Goal: Task Accomplishment & Management: Use online tool/utility

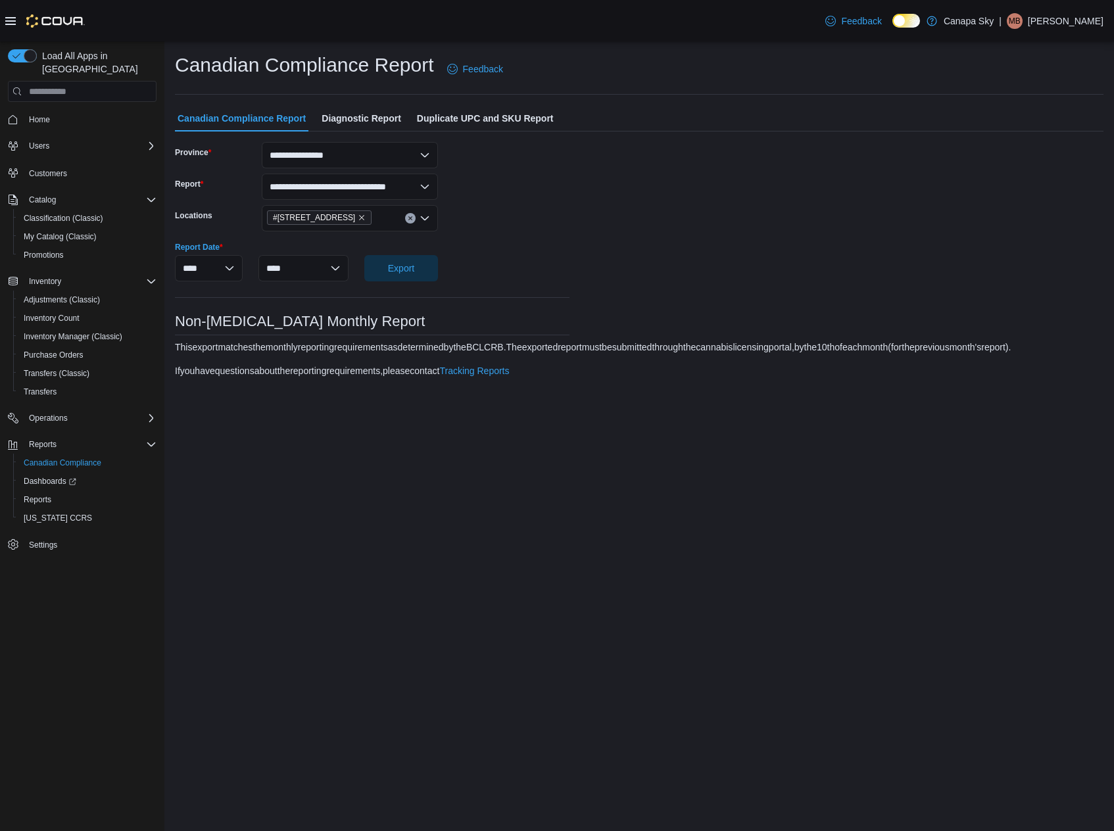
select select "**********"
select select "****"
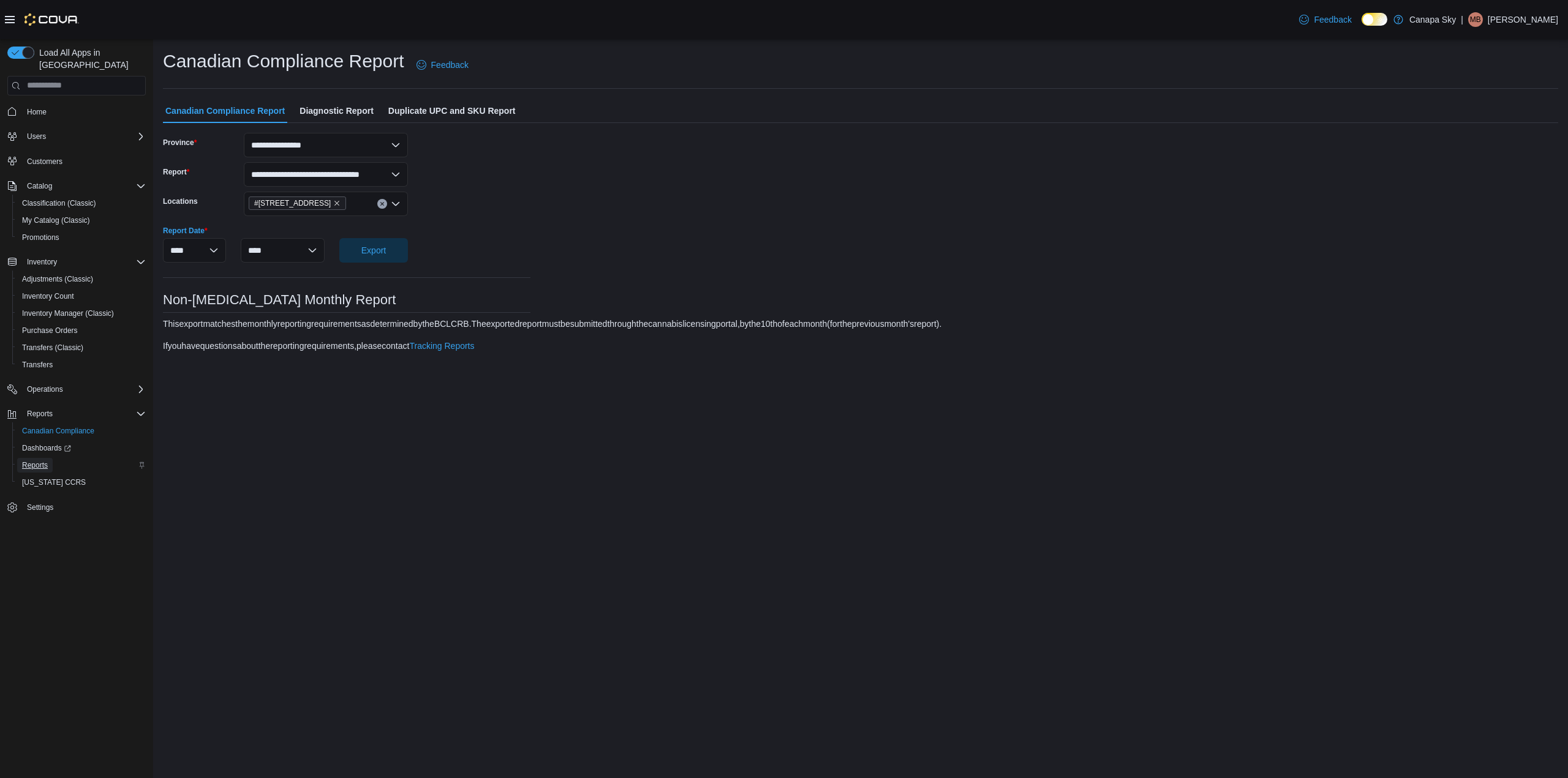
click at [40, 461] on span "Reports" at bounding box center [35, 465] width 26 height 10
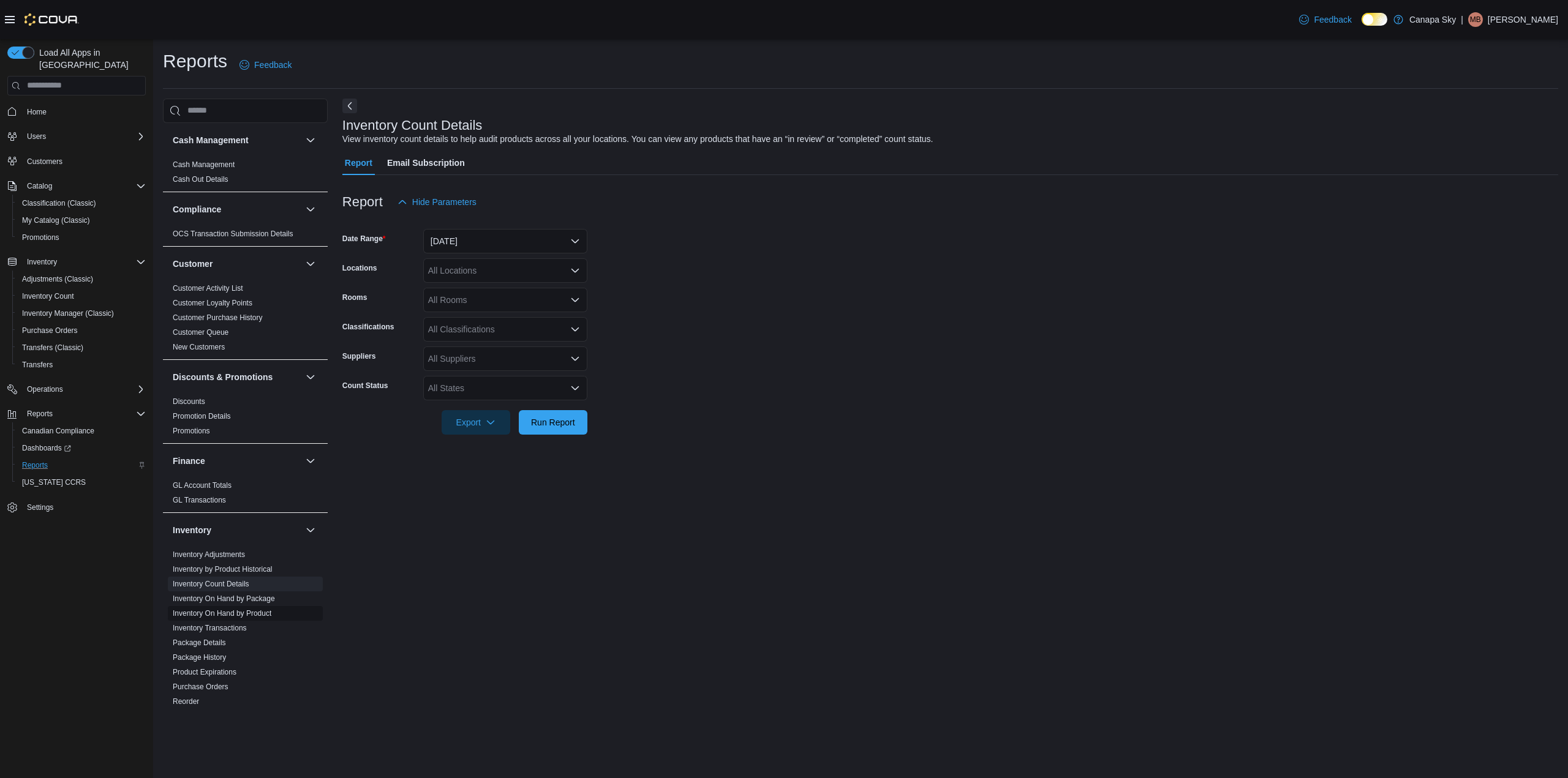
click at [262, 612] on link "Inventory On Hand by Product" at bounding box center [222, 612] width 99 height 8
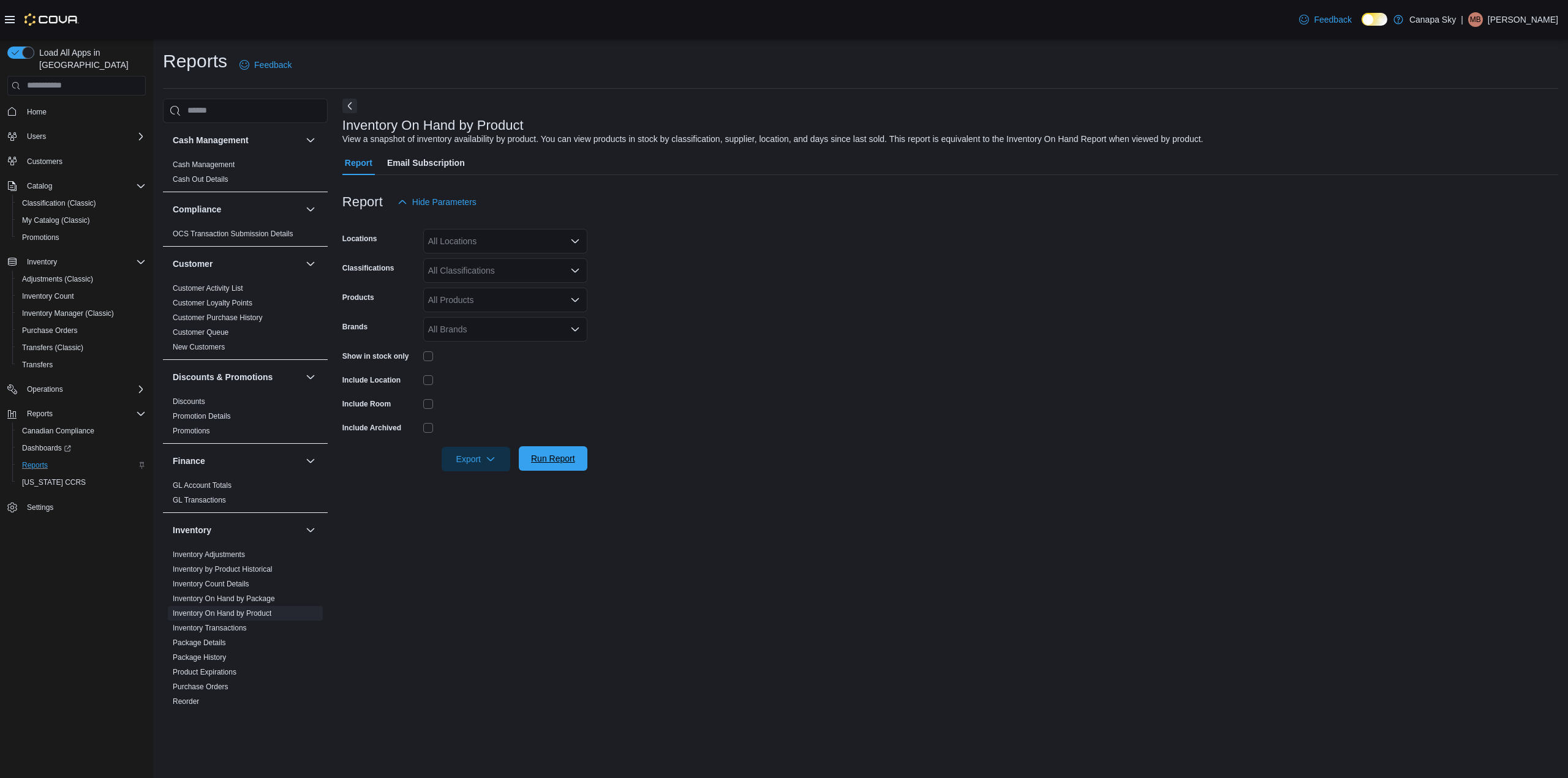
click at [552, 459] on span "Run Report" at bounding box center [552, 458] width 44 height 12
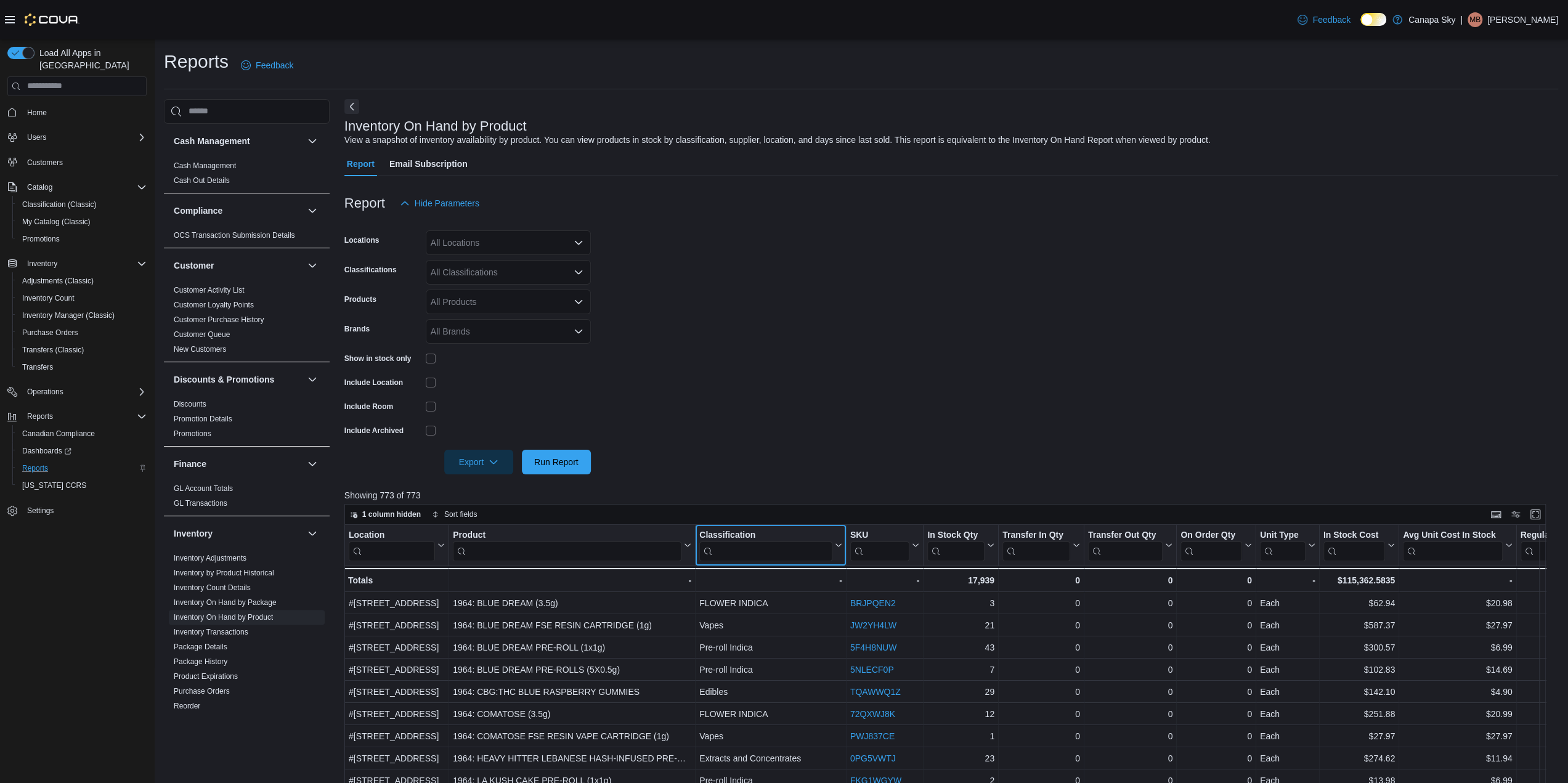
click at [727, 550] on input "search" at bounding box center [766, 550] width 133 height 20
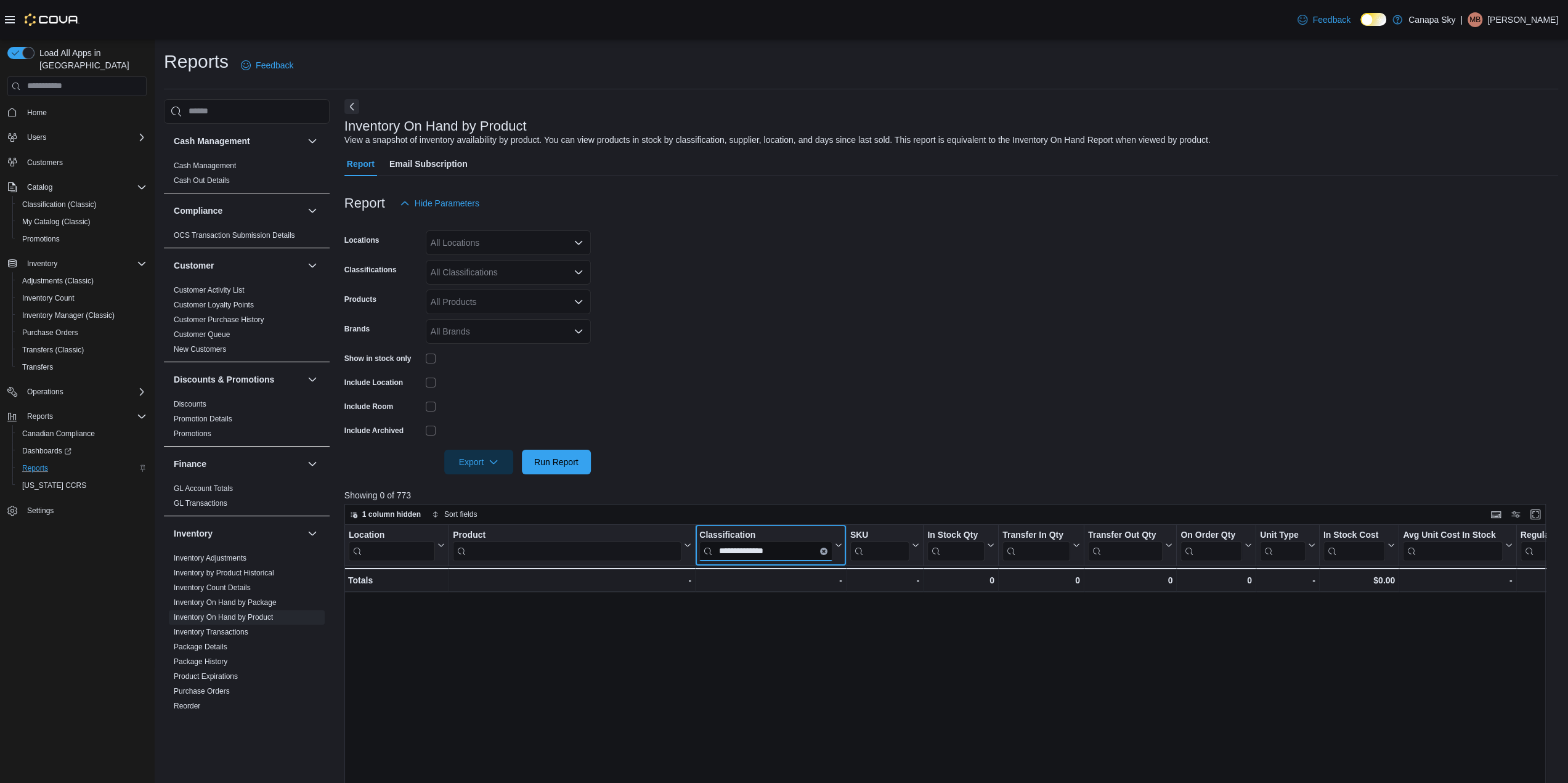
type input "**********"
click at [722, 552] on input "**********" at bounding box center [766, 550] width 133 height 20
click at [837, 544] on icon at bounding box center [837, 545] width 10 height 7
click at [785, 549] on input "**********" at bounding box center [766, 550] width 133 height 20
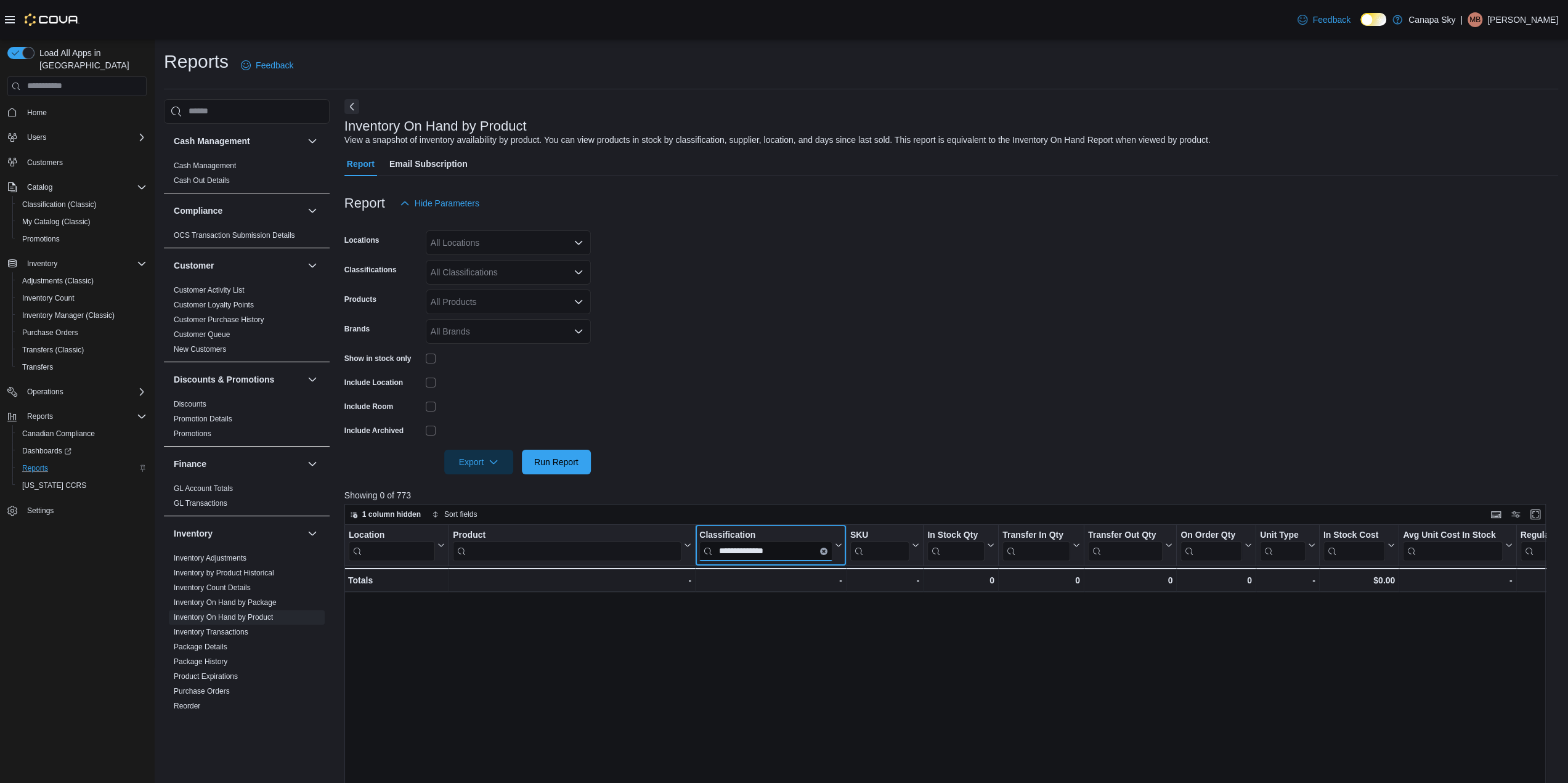
click at [785, 549] on input "**********" at bounding box center [766, 550] width 133 height 20
click at [567, 469] on span "Run Report" at bounding box center [556, 461] width 54 height 24
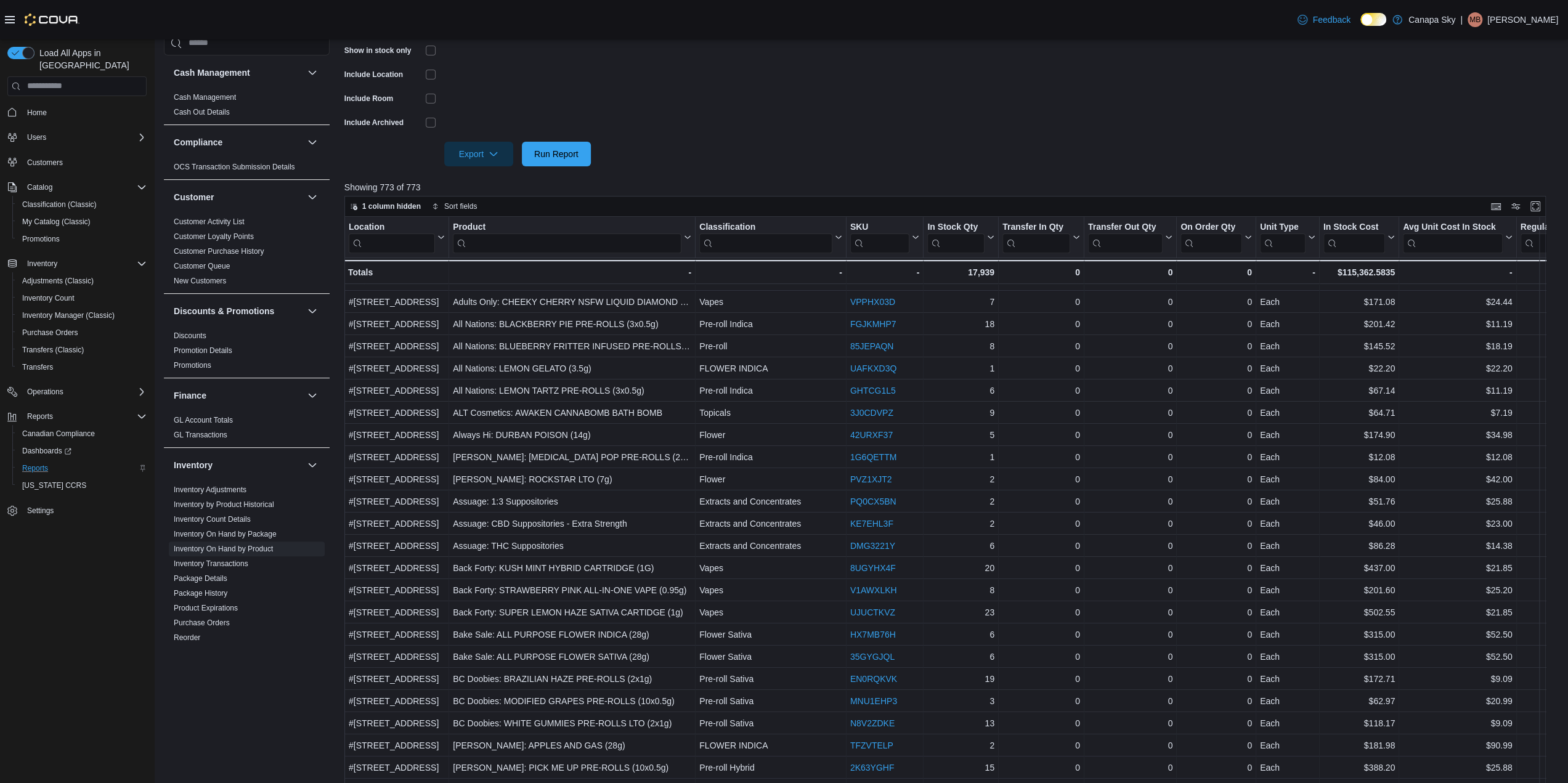
scroll to position [357, 0]
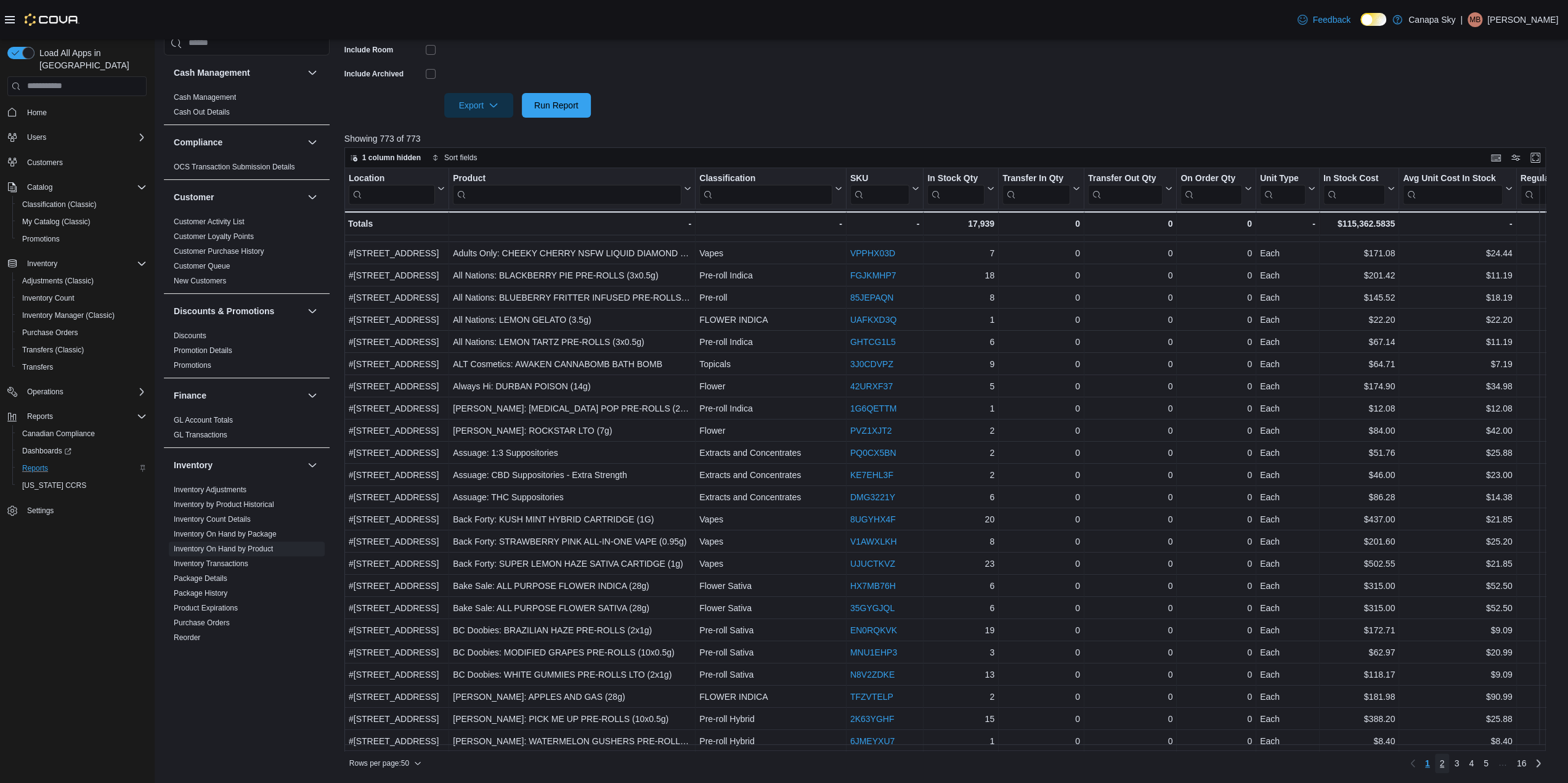
click at [1043, 761] on span "2" at bounding box center [1442, 762] width 5 height 12
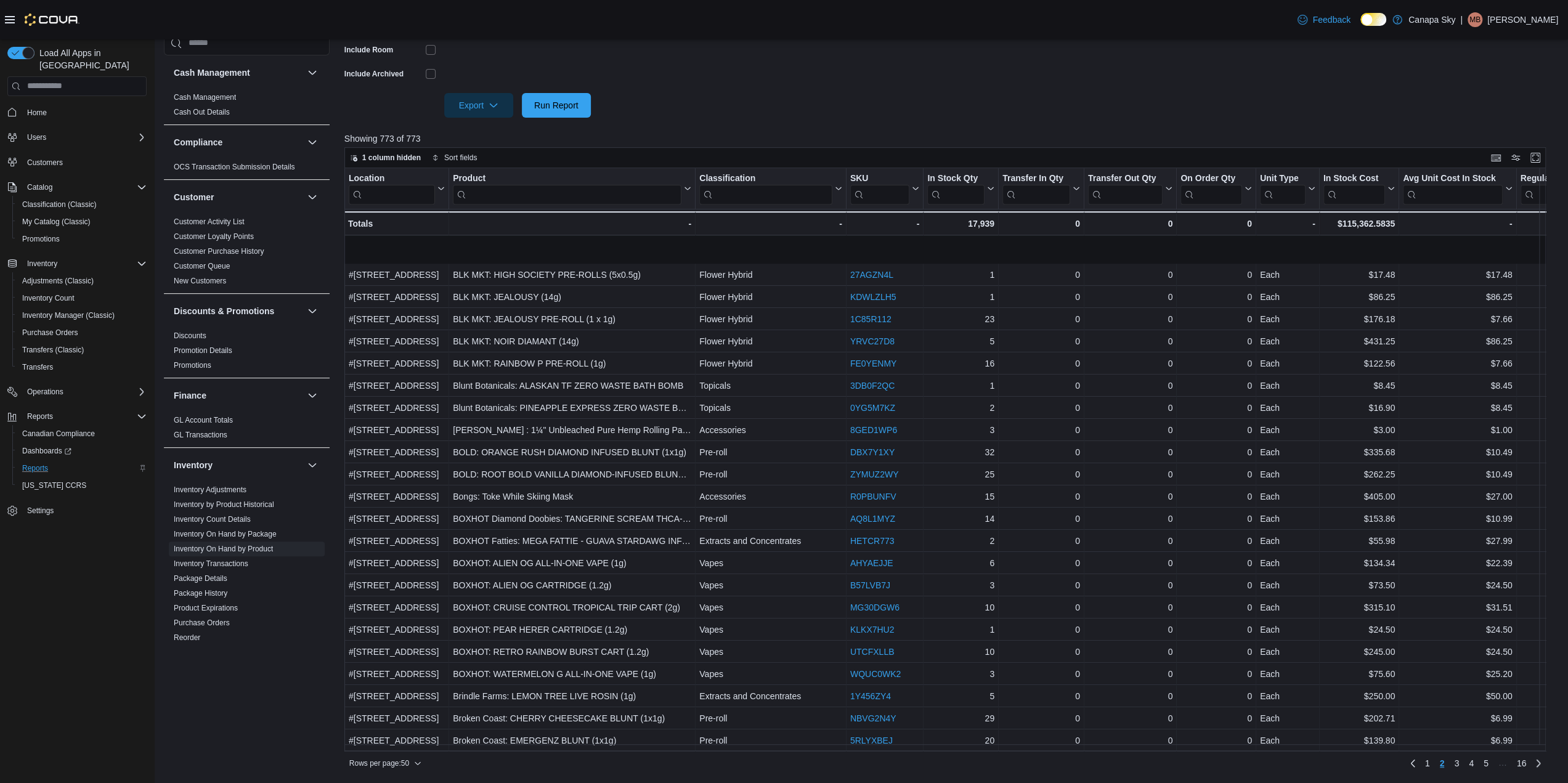
scroll to position [598, 0]
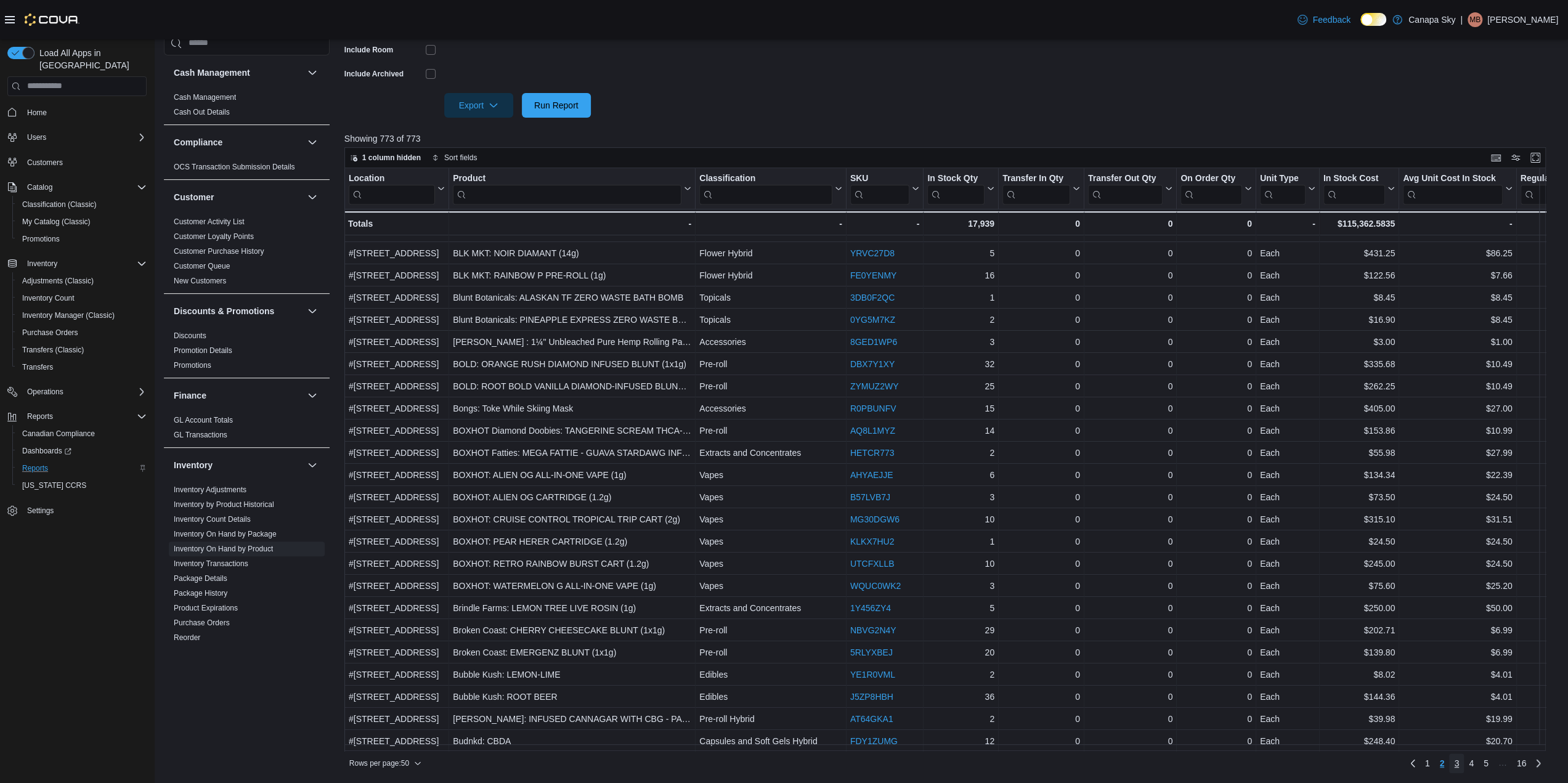
click at [1043, 767] on span "3" at bounding box center [1456, 762] width 5 height 12
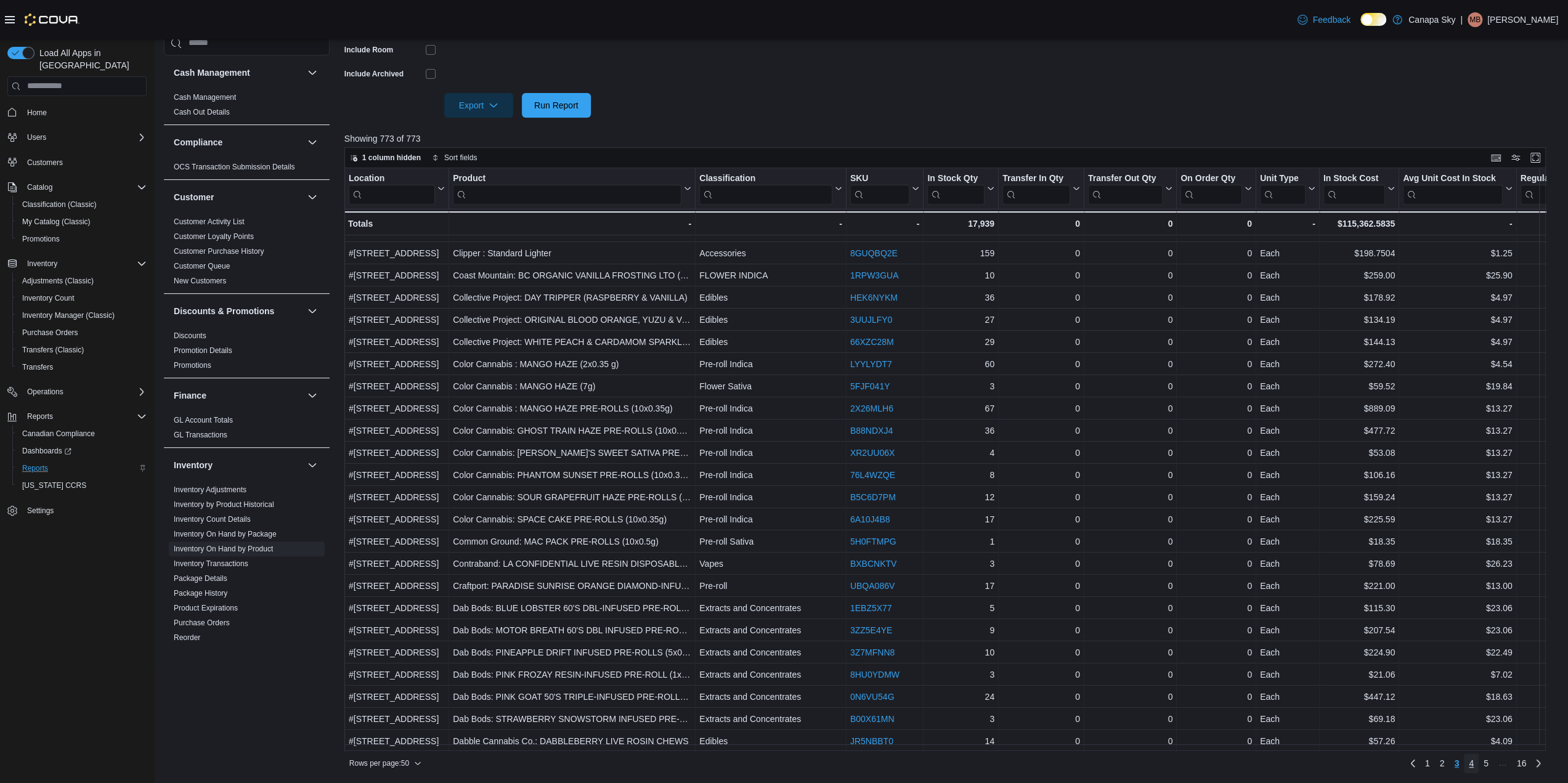
click at [1043, 762] on span "4" at bounding box center [1471, 762] width 5 height 12
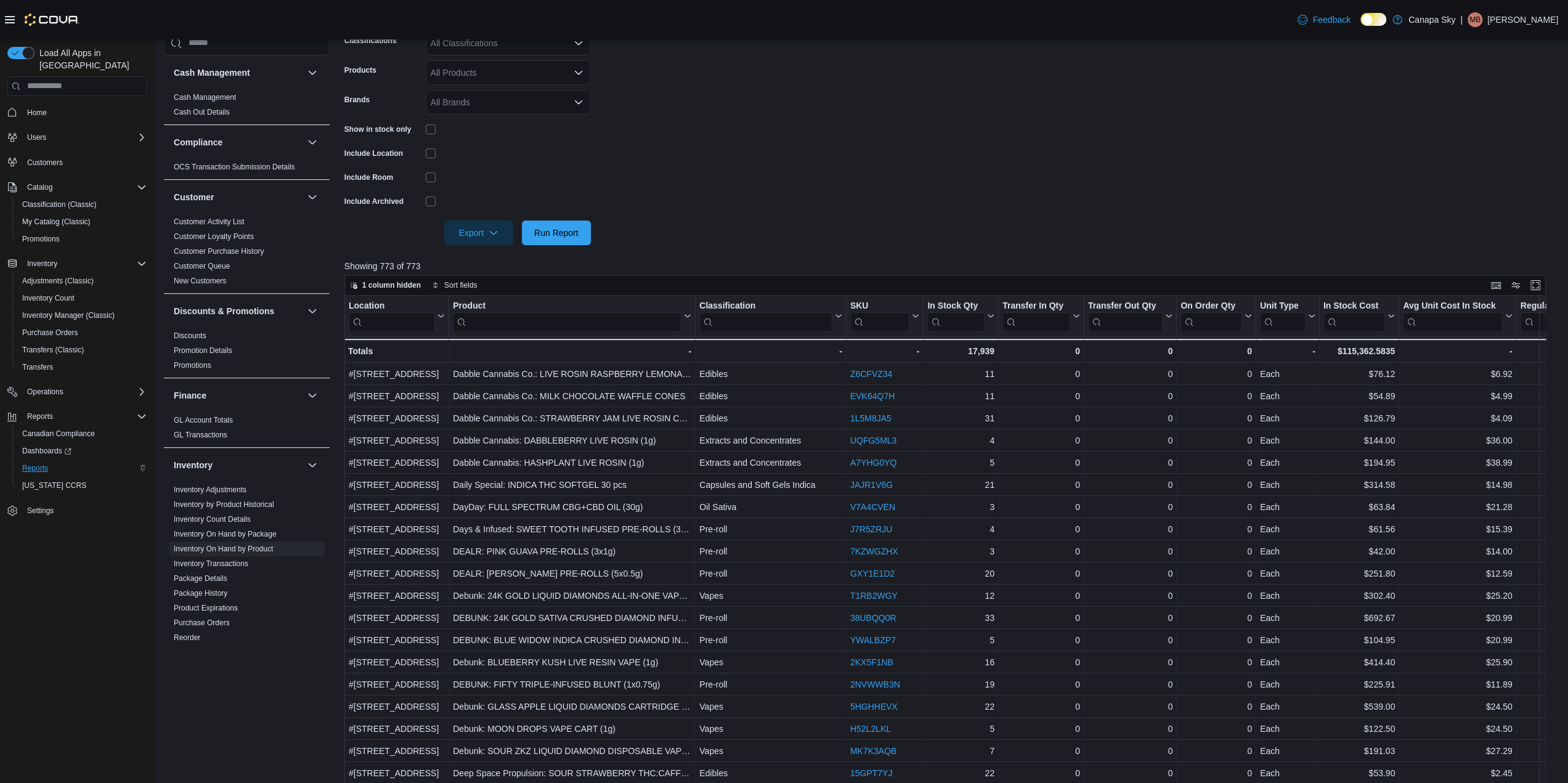
scroll to position [357, 0]
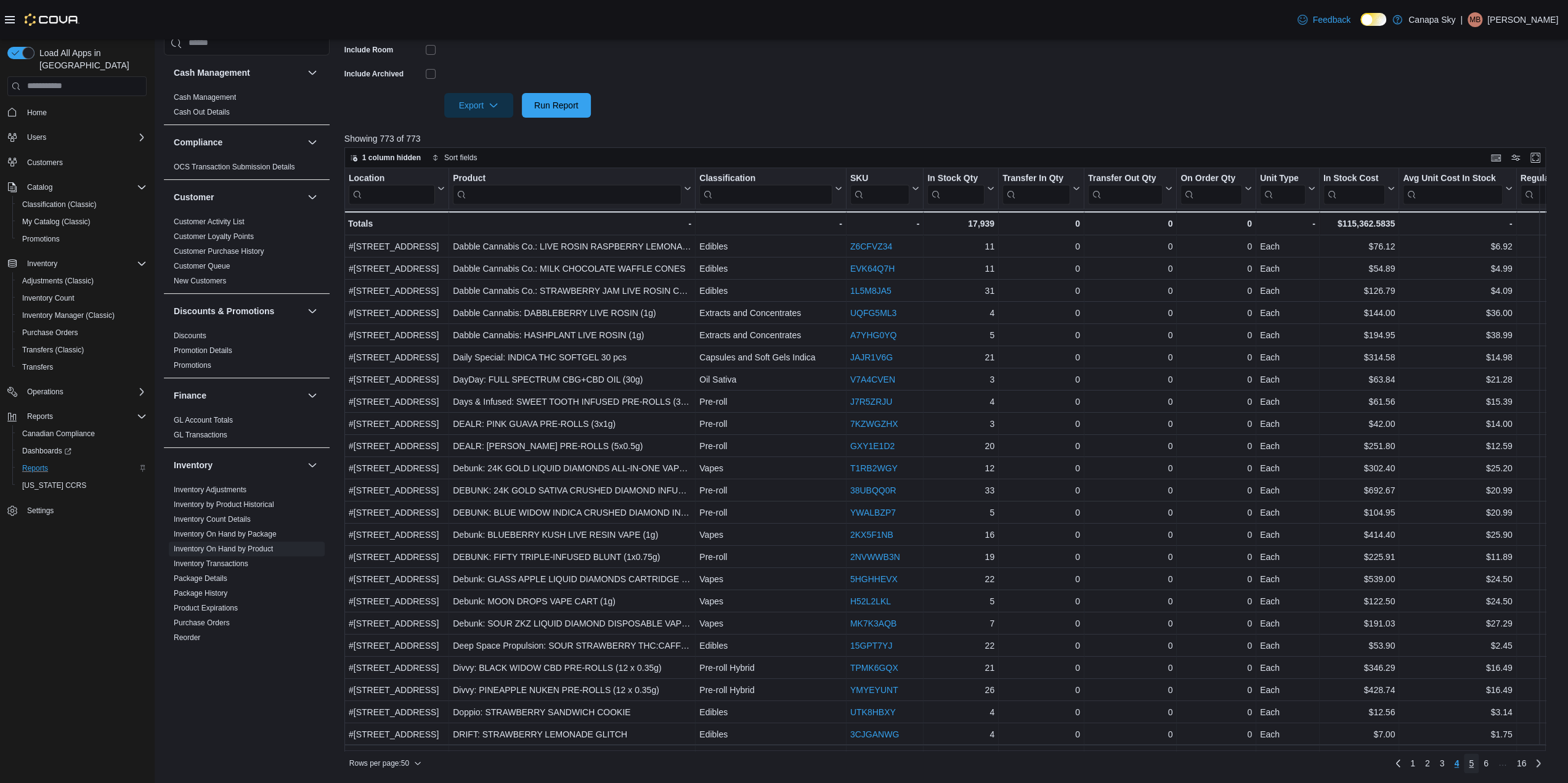
click at [1043, 762] on span "5" at bounding box center [1471, 762] width 5 height 12
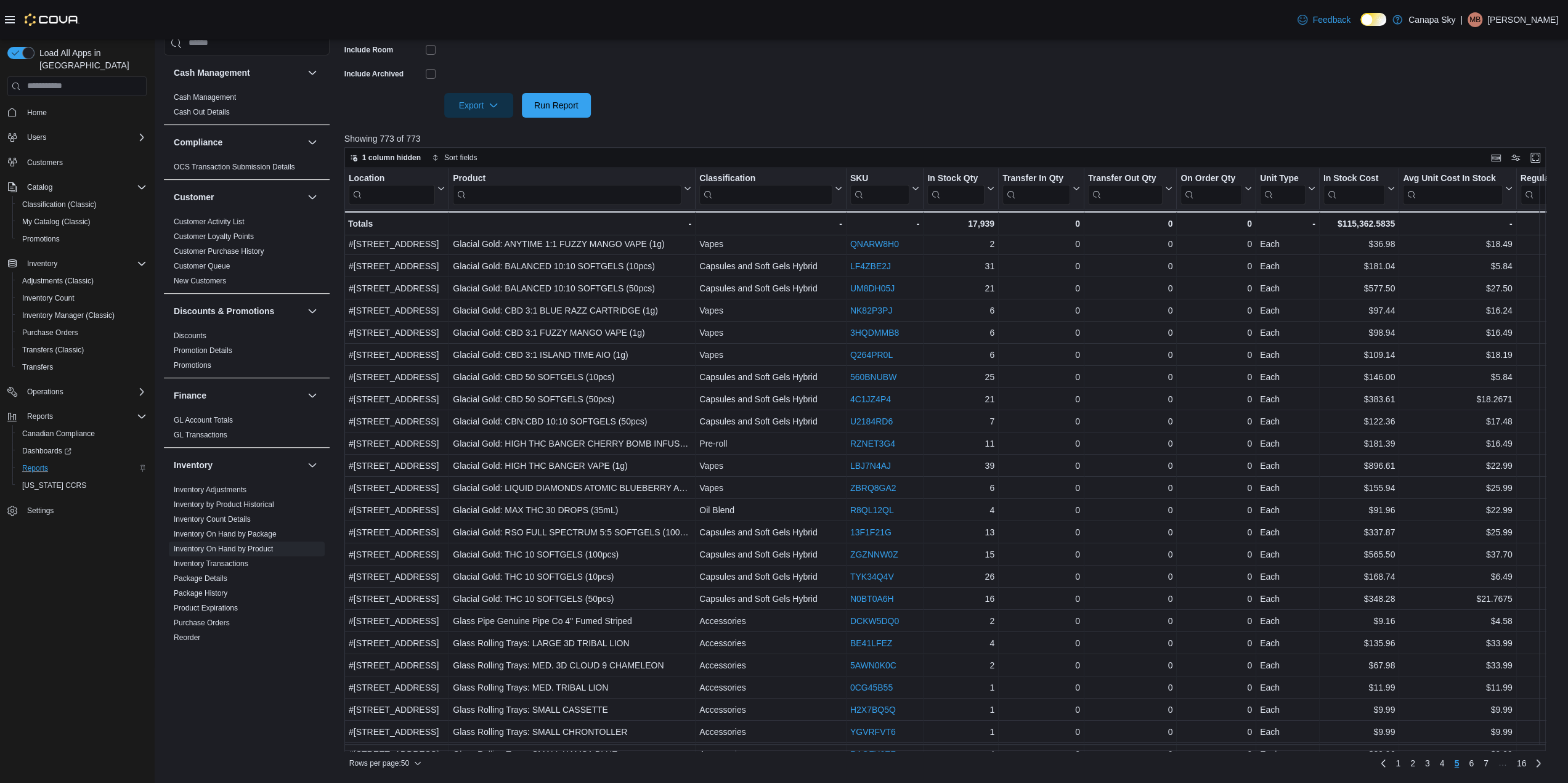
scroll to position [598, 0]
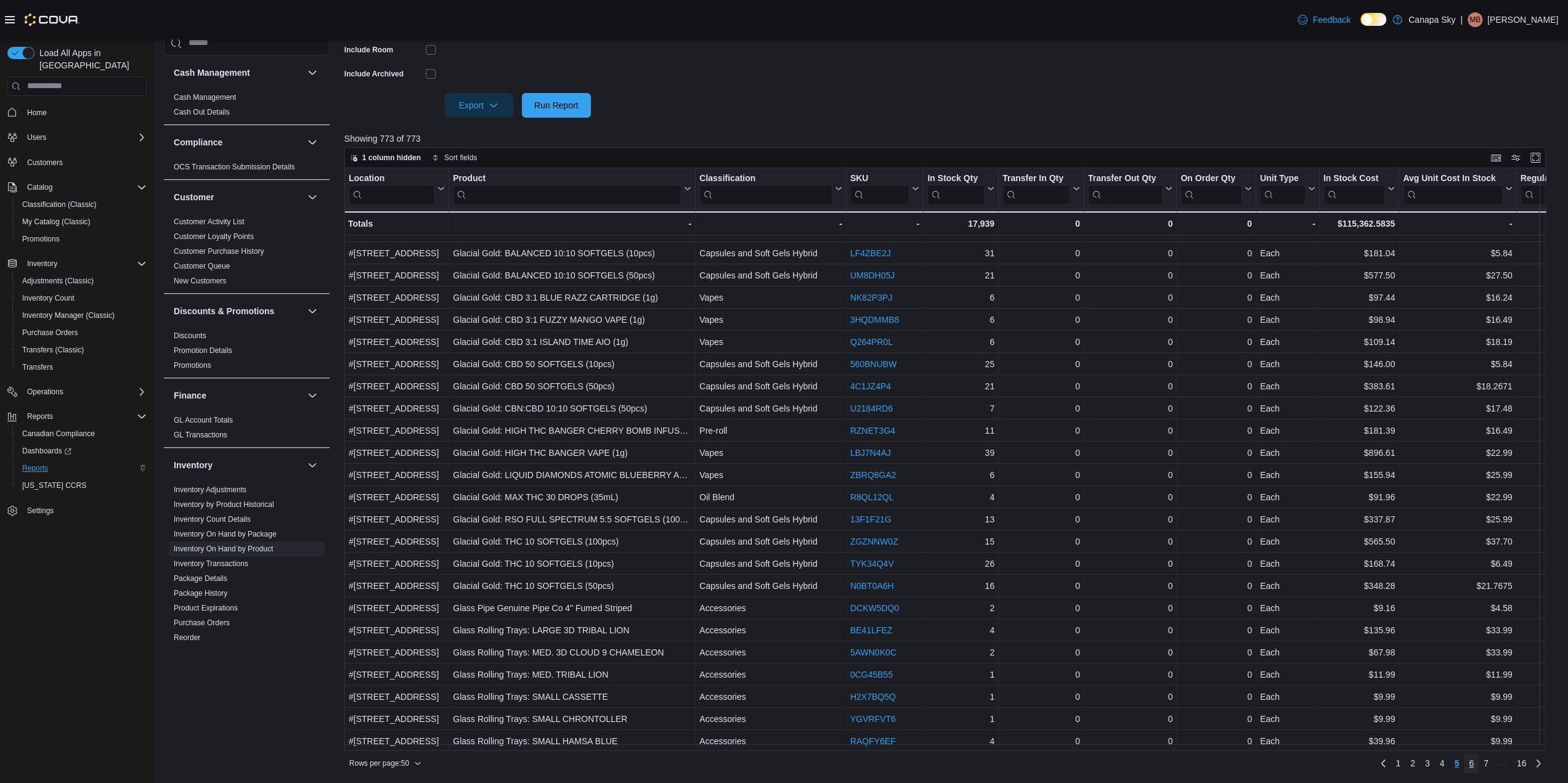
click at [1043, 762] on span "6" at bounding box center [1471, 762] width 5 height 12
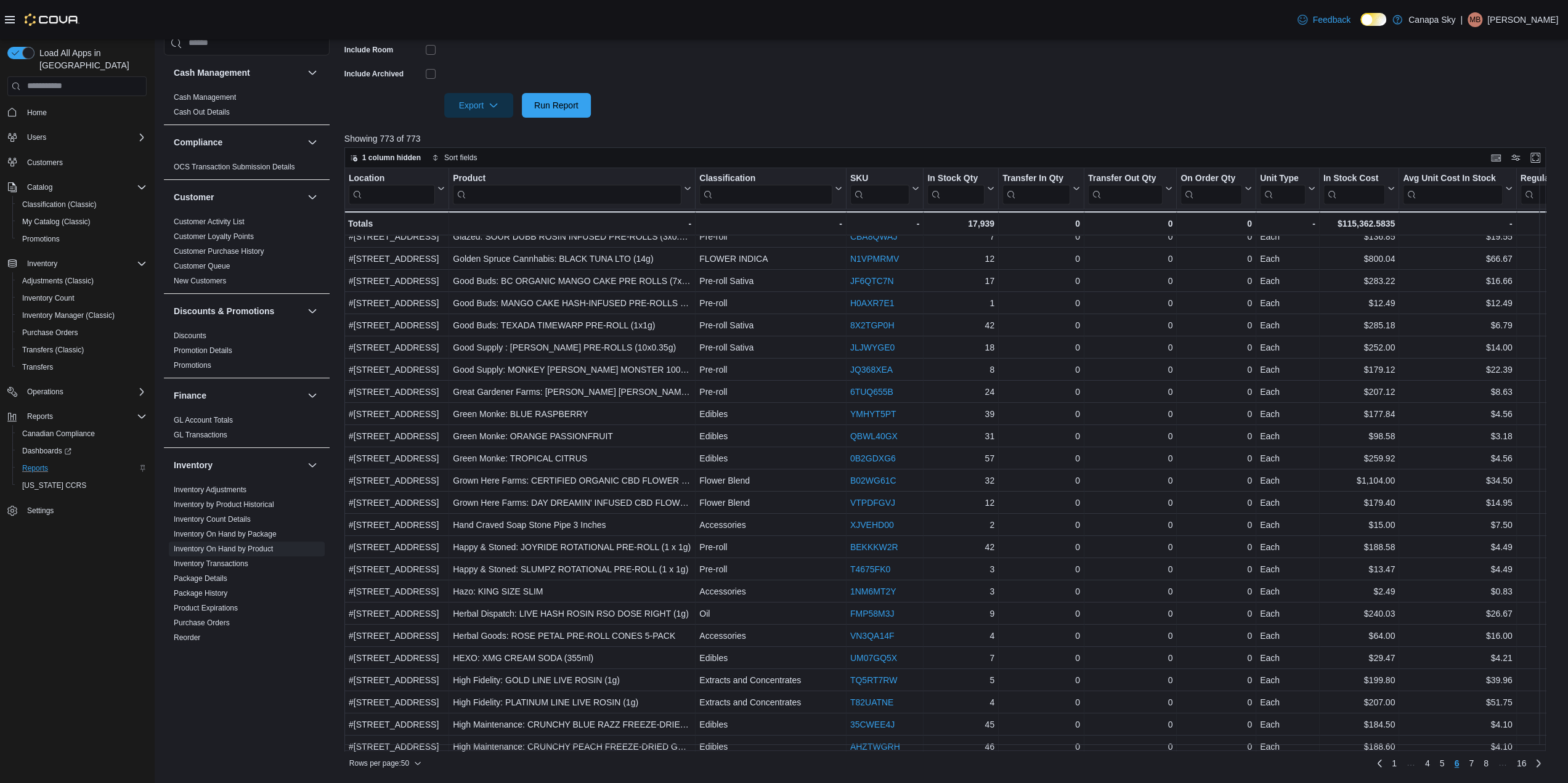
scroll to position [0, 0]
click at [1043, 759] on span "7" at bounding box center [1471, 762] width 5 height 12
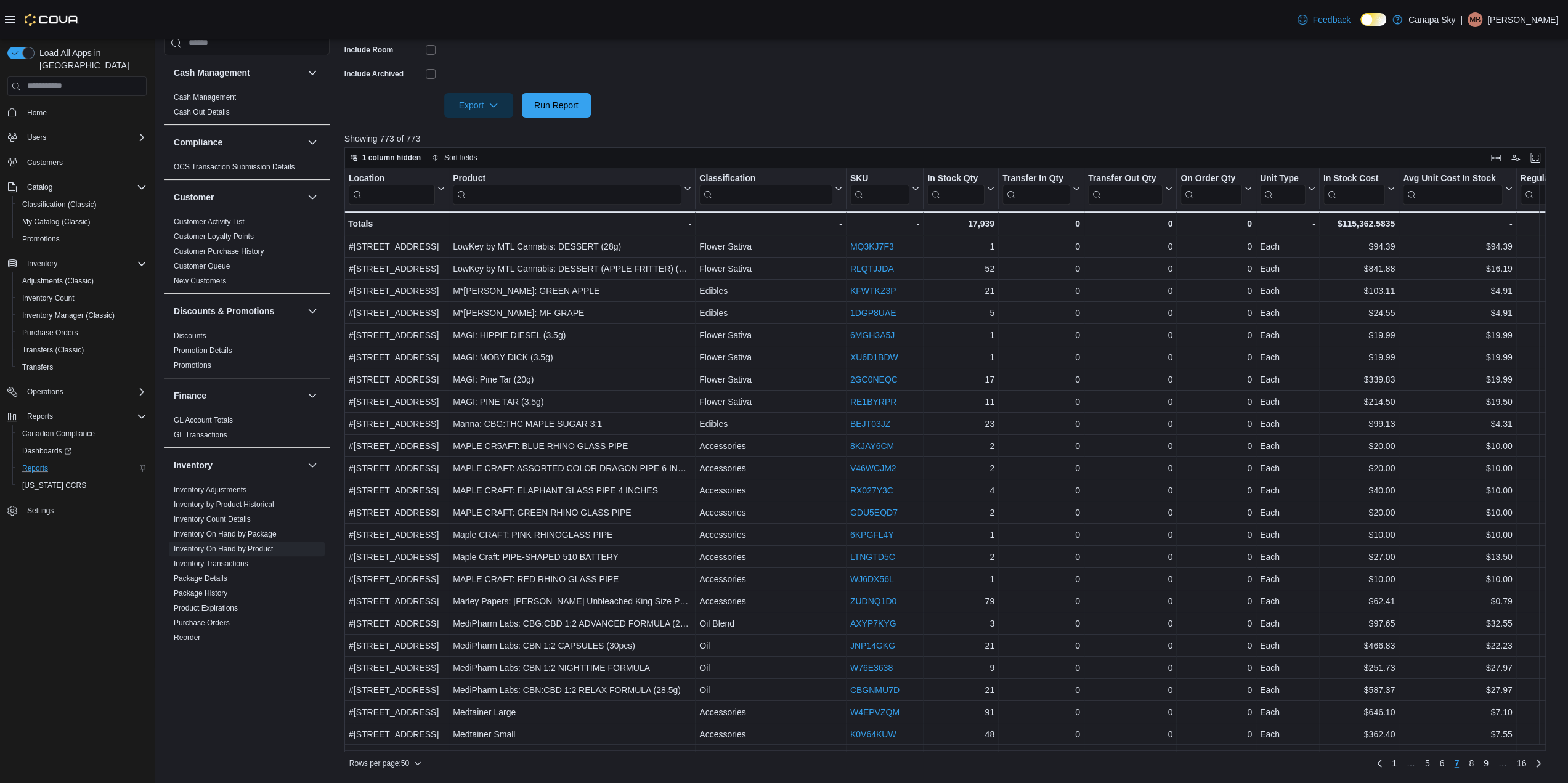
scroll to position [598, 0]
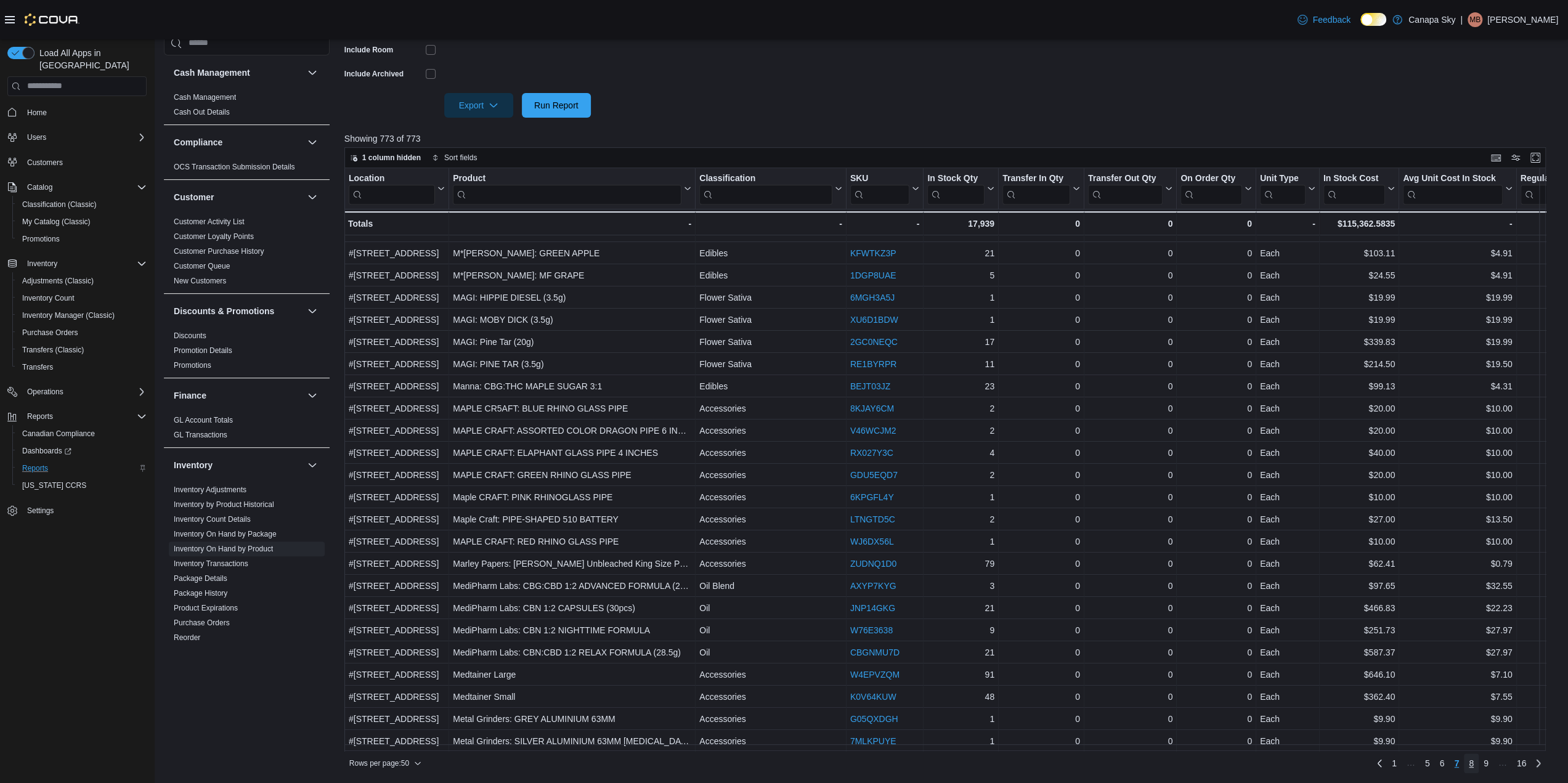
click at [1043, 764] on span "8" at bounding box center [1471, 762] width 5 height 12
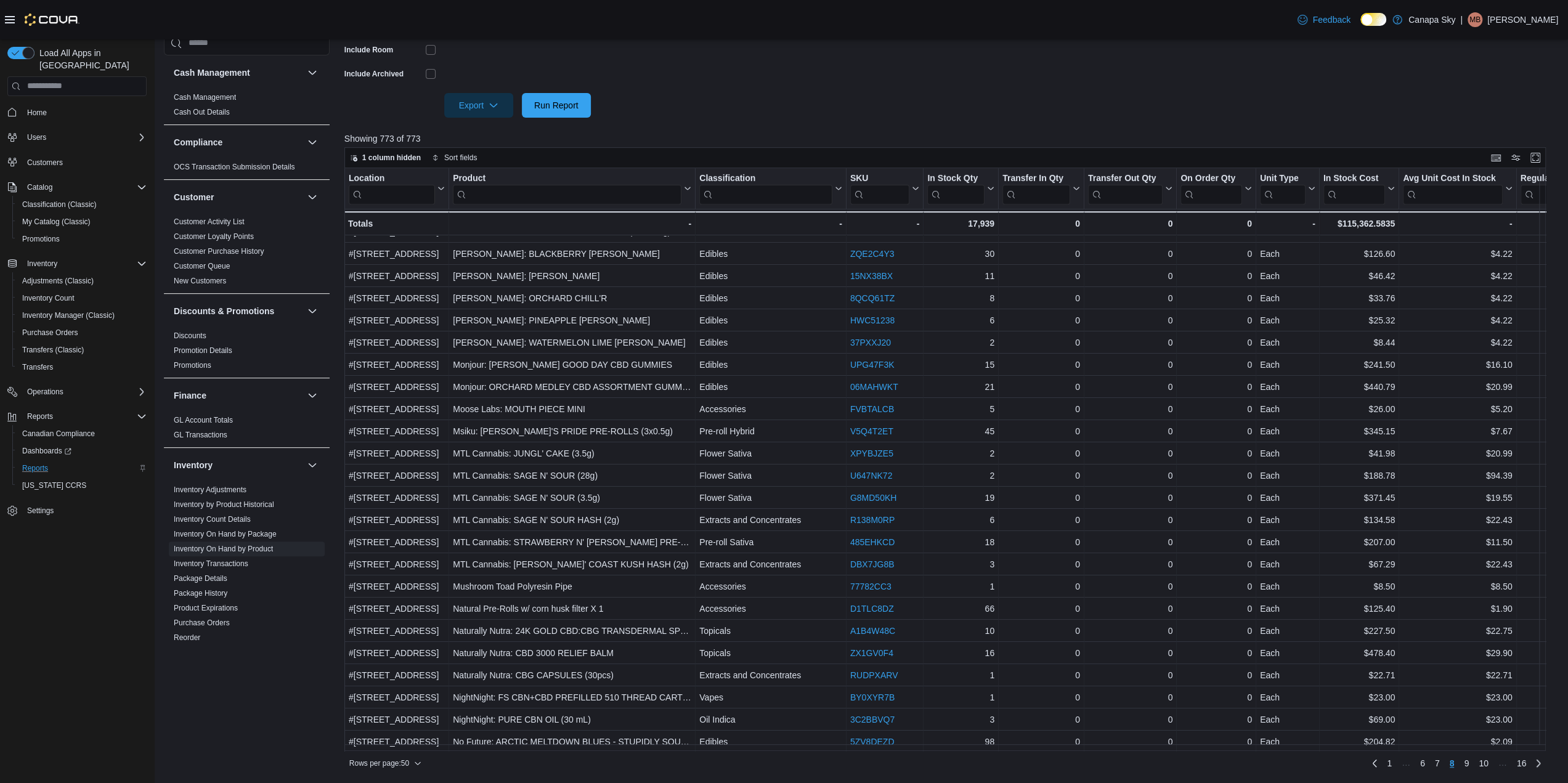
scroll to position [0, 0]
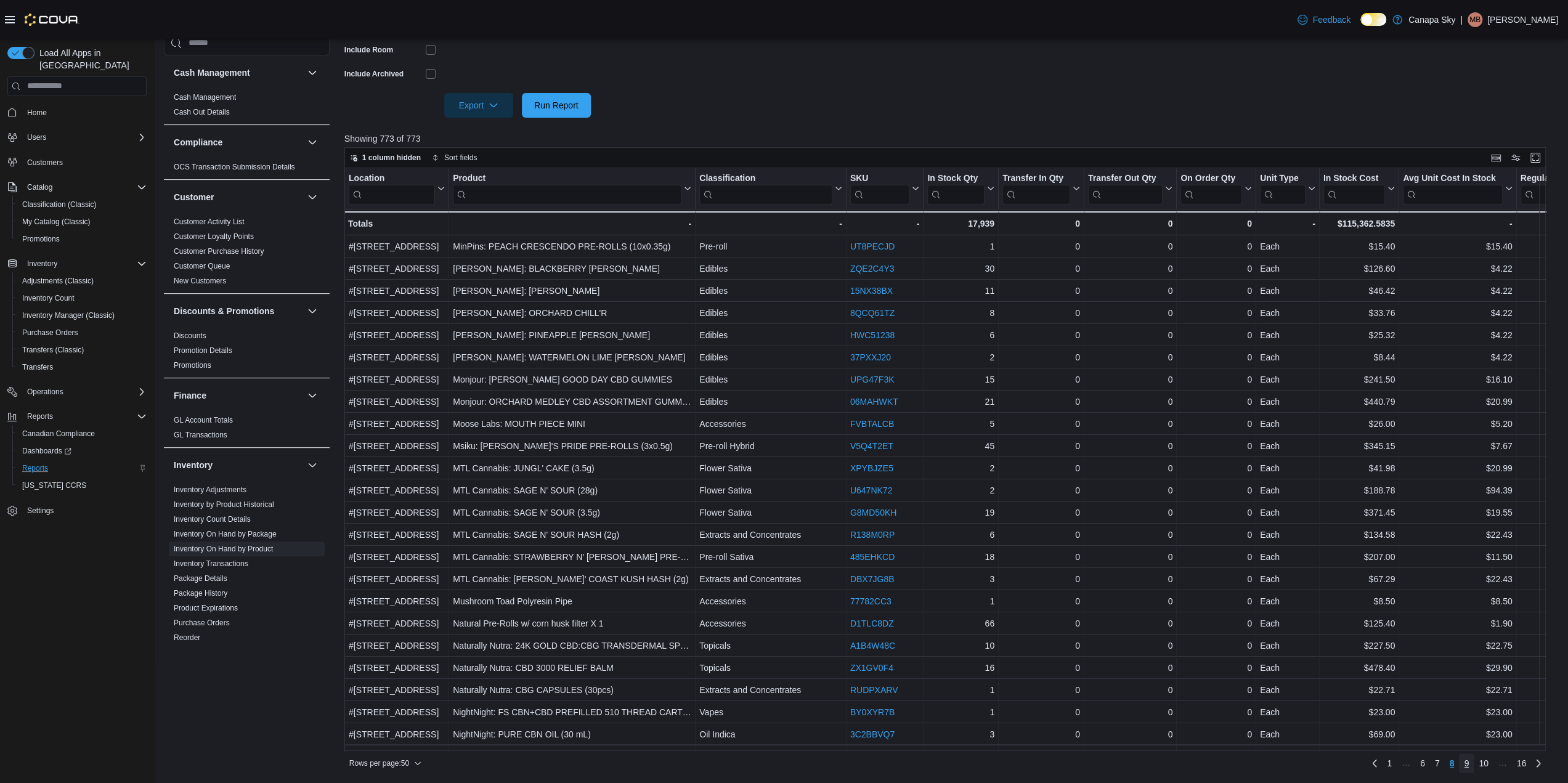
click at [1043, 762] on span "9" at bounding box center [1466, 762] width 5 height 12
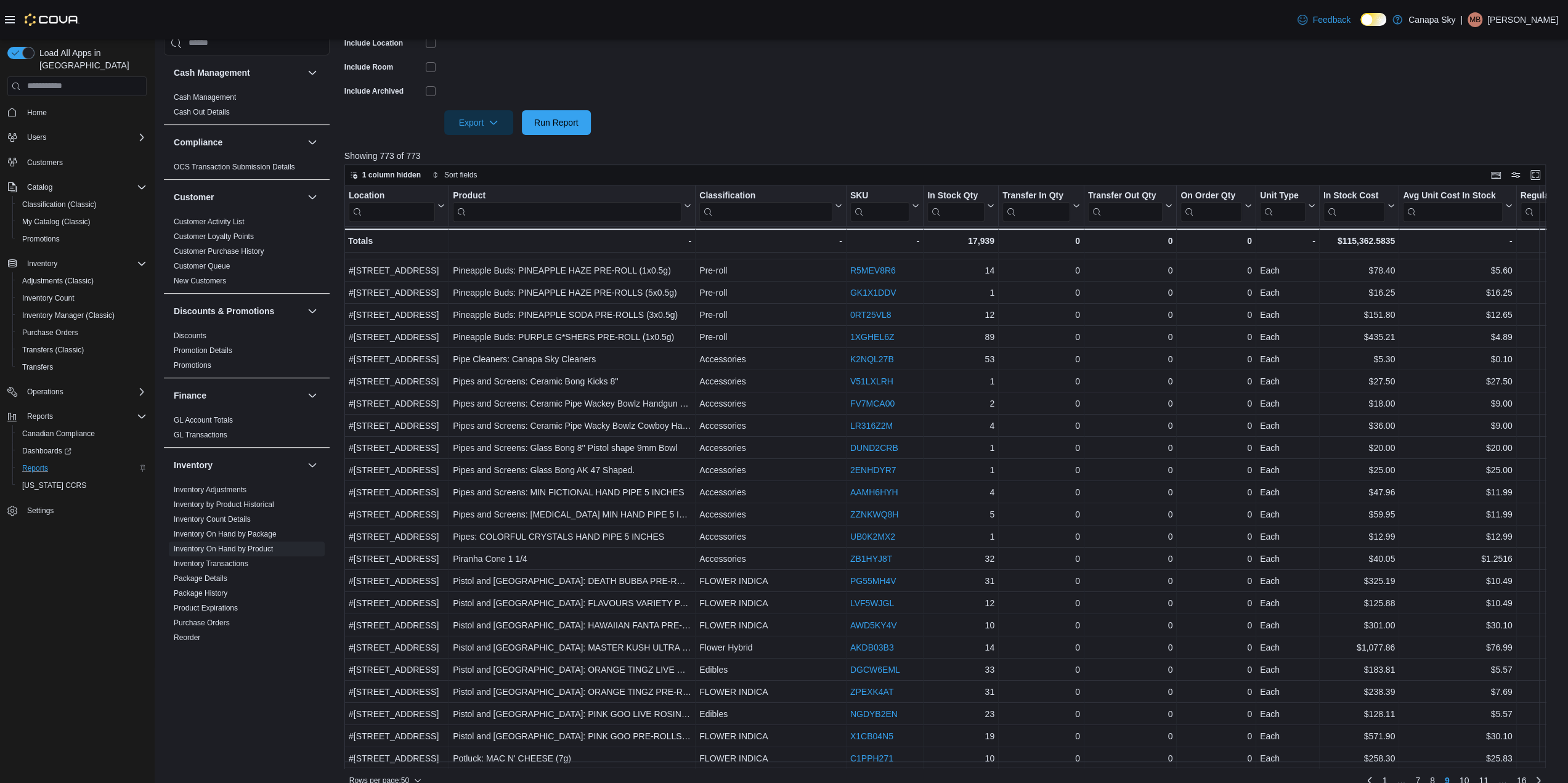
scroll to position [357, 0]
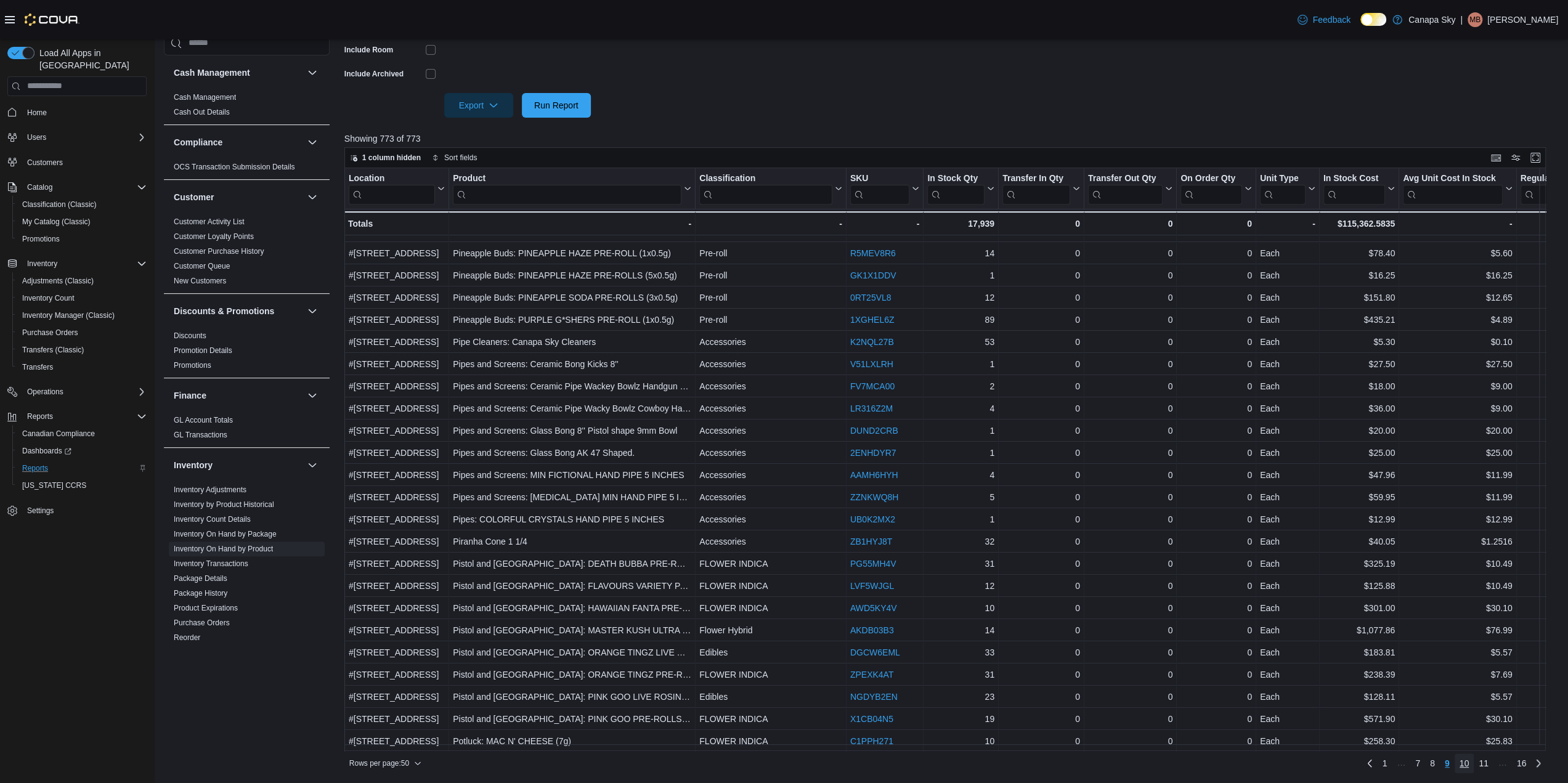
click at [1043, 761] on span "10" at bounding box center [1464, 762] width 10 height 12
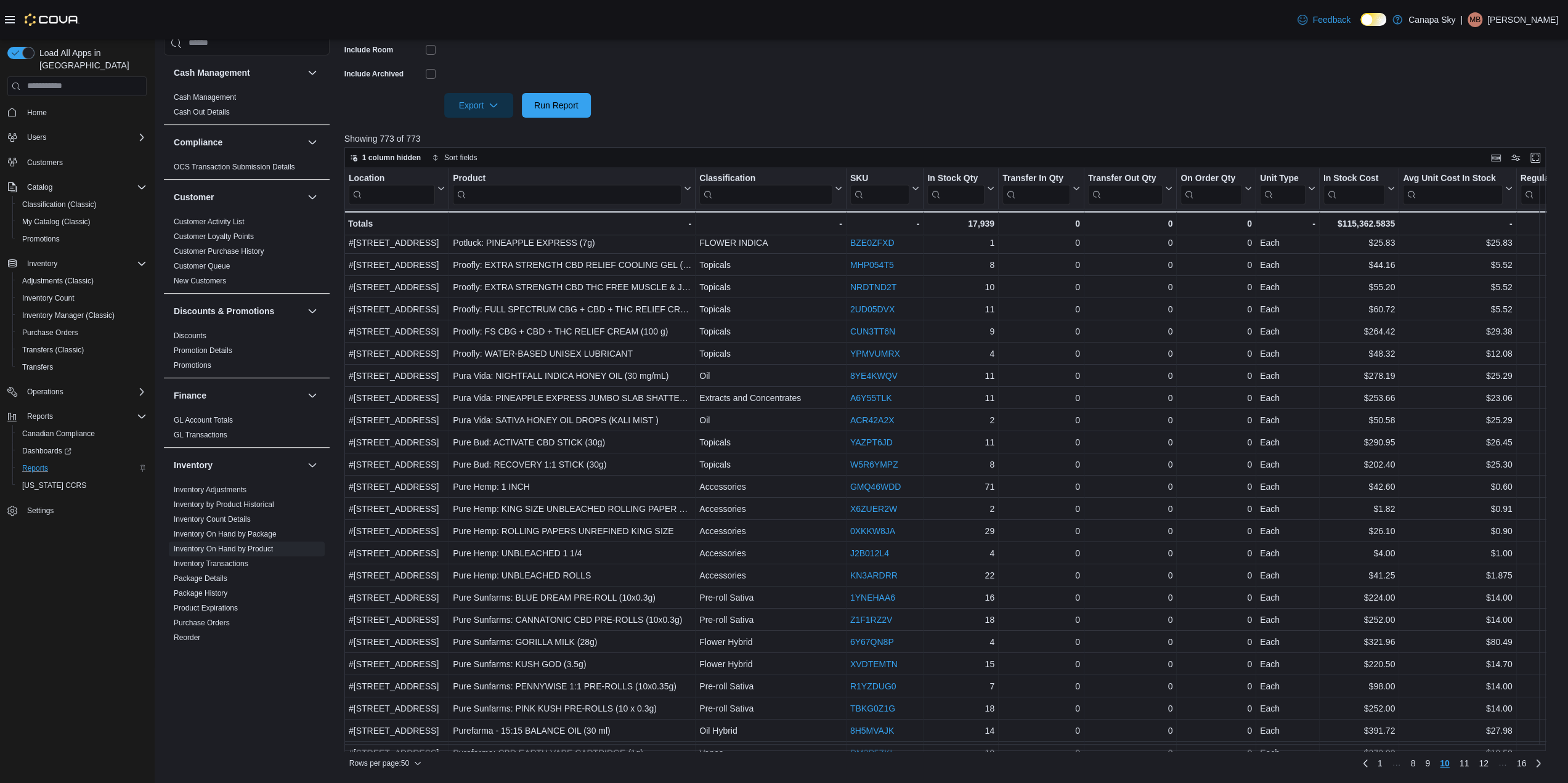
scroll to position [0, 0]
click at [1043, 764] on span "11" at bounding box center [1464, 762] width 10 height 12
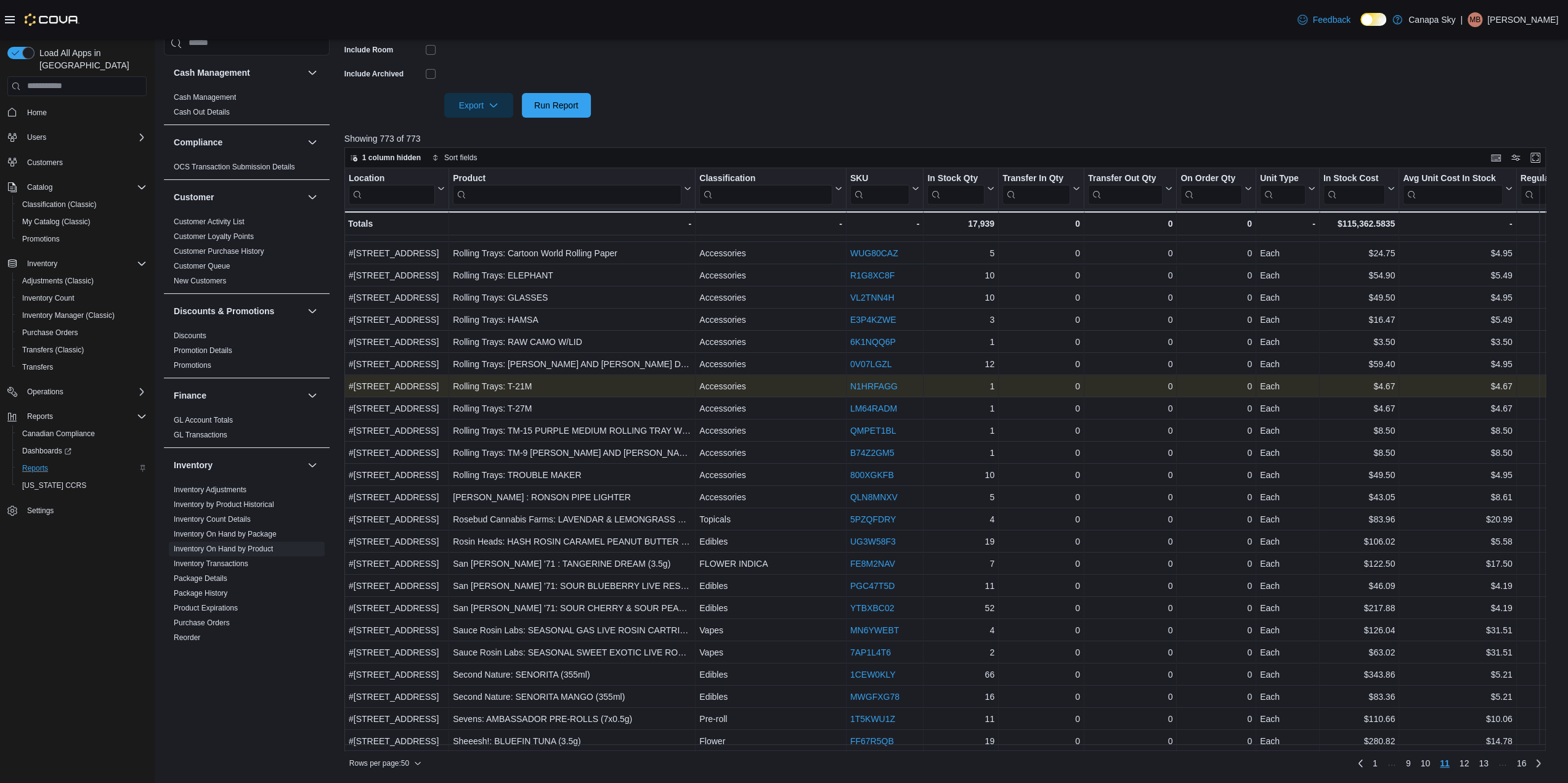
scroll to position [598, 0]
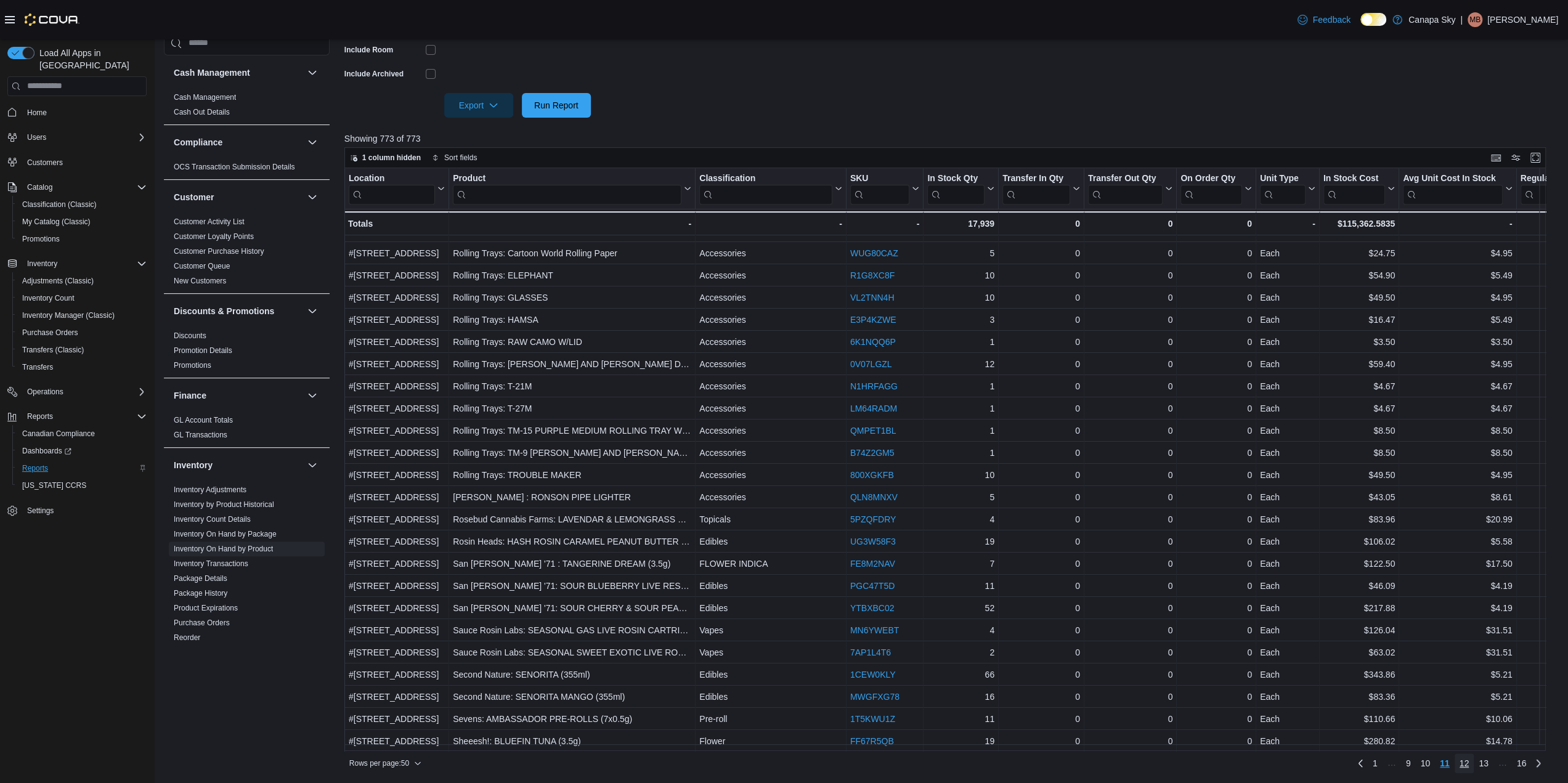
click at [1043, 764] on span "12" at bounding box center [1464, 762] width 10 height 12
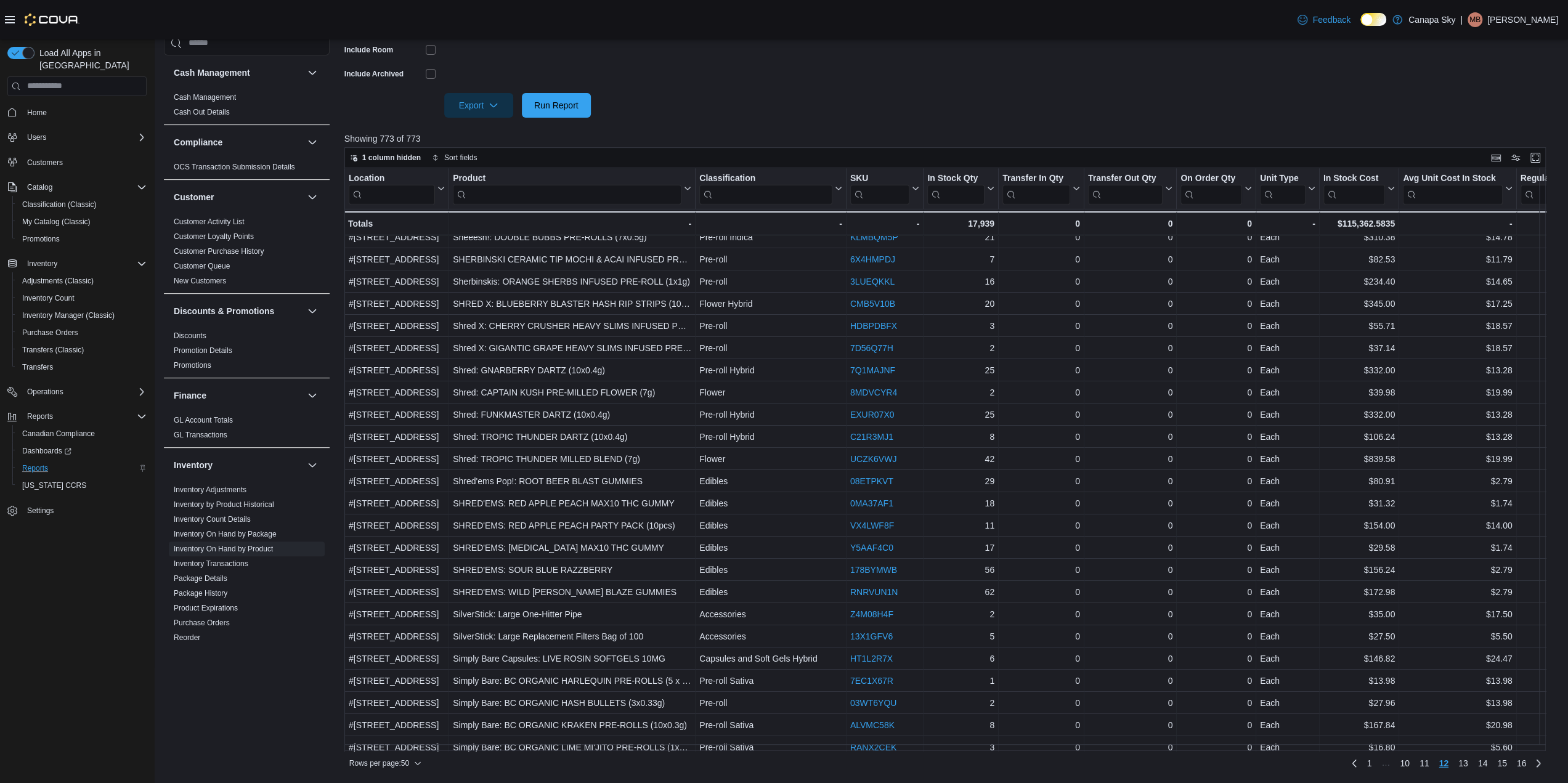
scroll to position [0, 0]
click at [1043, 759] on span "13" at bounding box center [1463, 762] width 10 height 12
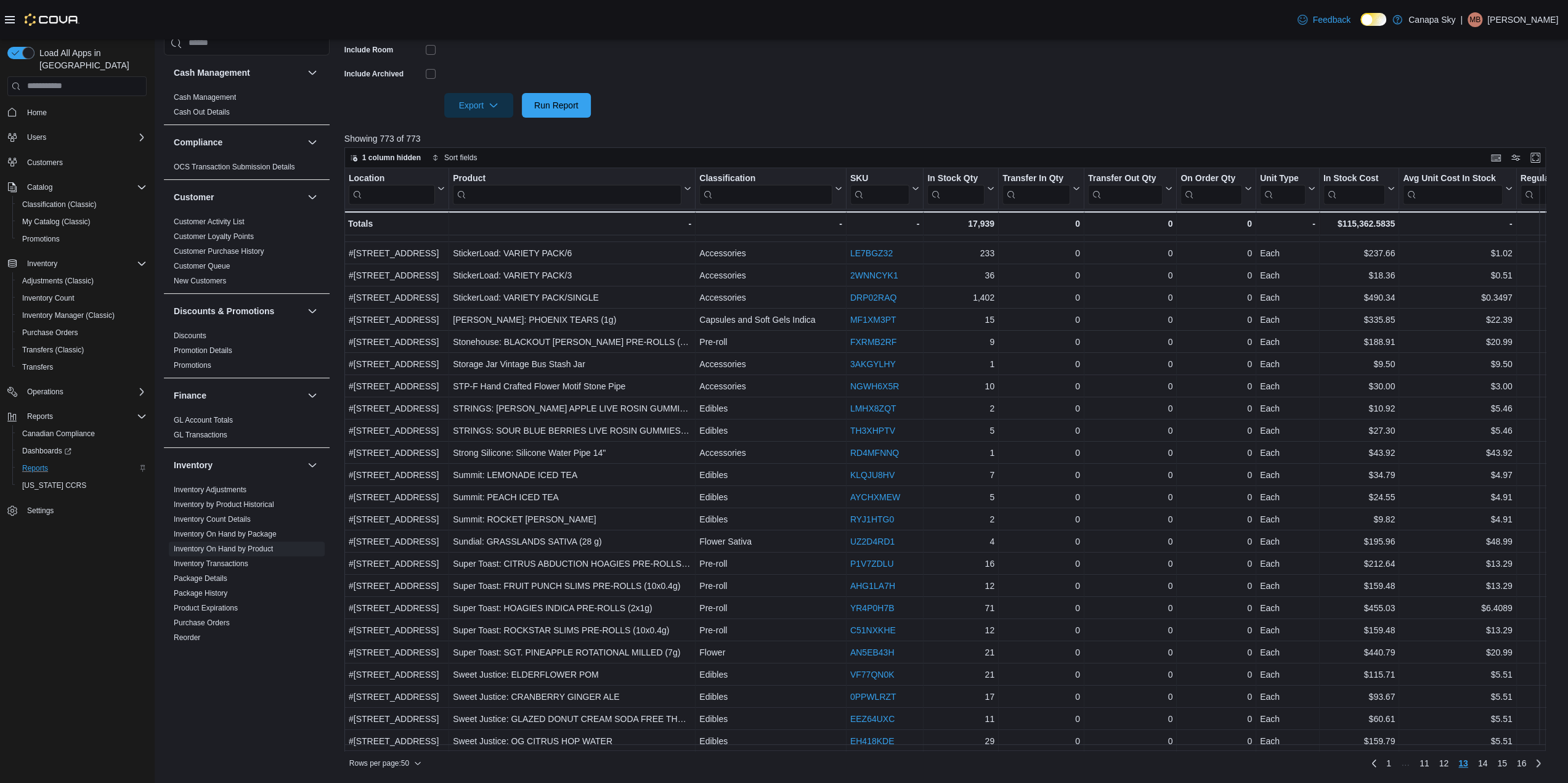
scroll to position [598, 0]
click at [1043, 768] on span "14" at bounding box center [1483, 762] width 10 height 12
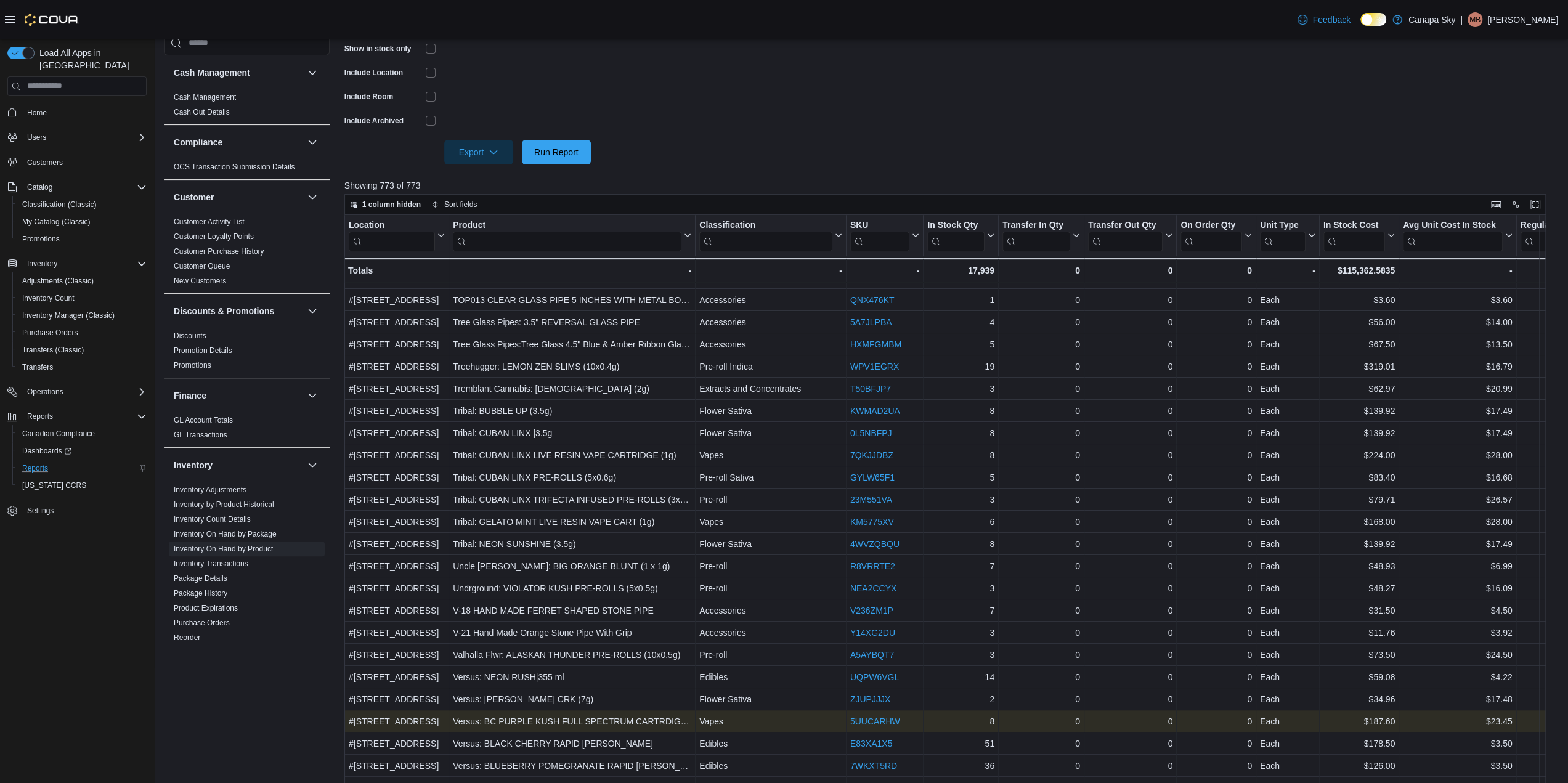
scroll to position [357, 0]
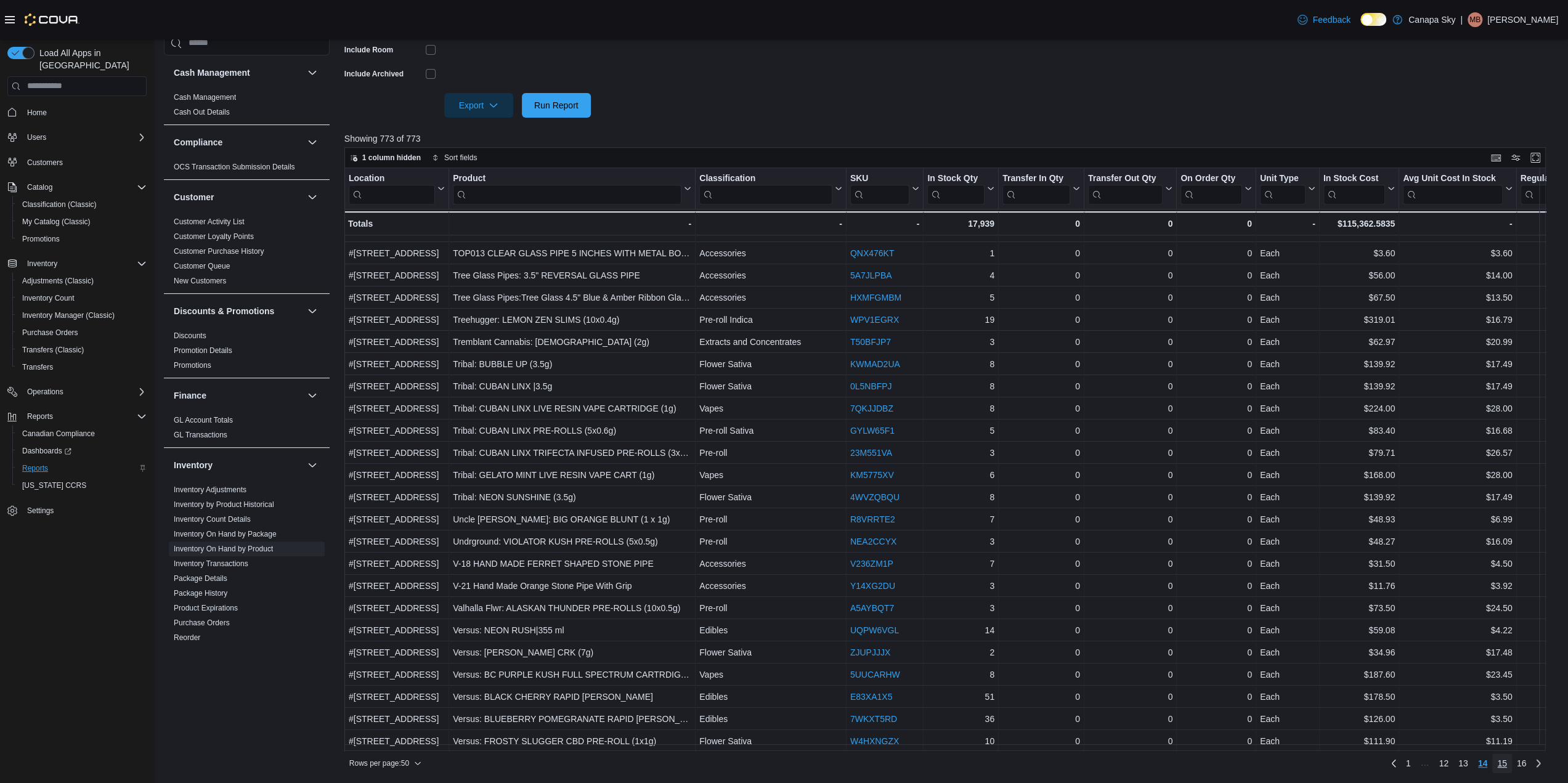
click at [1043, 763] on span "15" at bounding box center [1501, 762] width 10 height 12
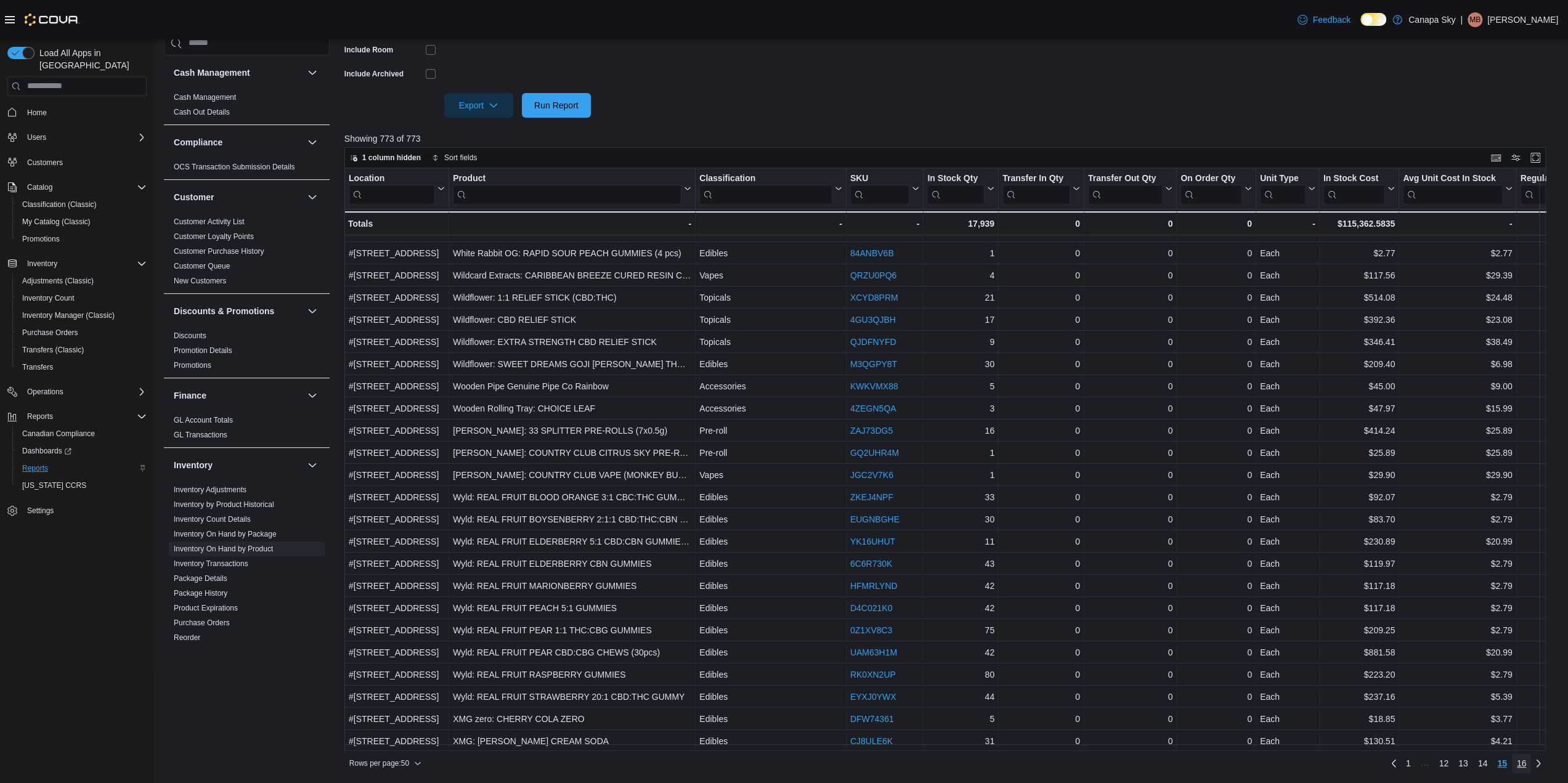
click at [1043, 762] on span "16" at bounding box center [1521, 762] width 10 height 12
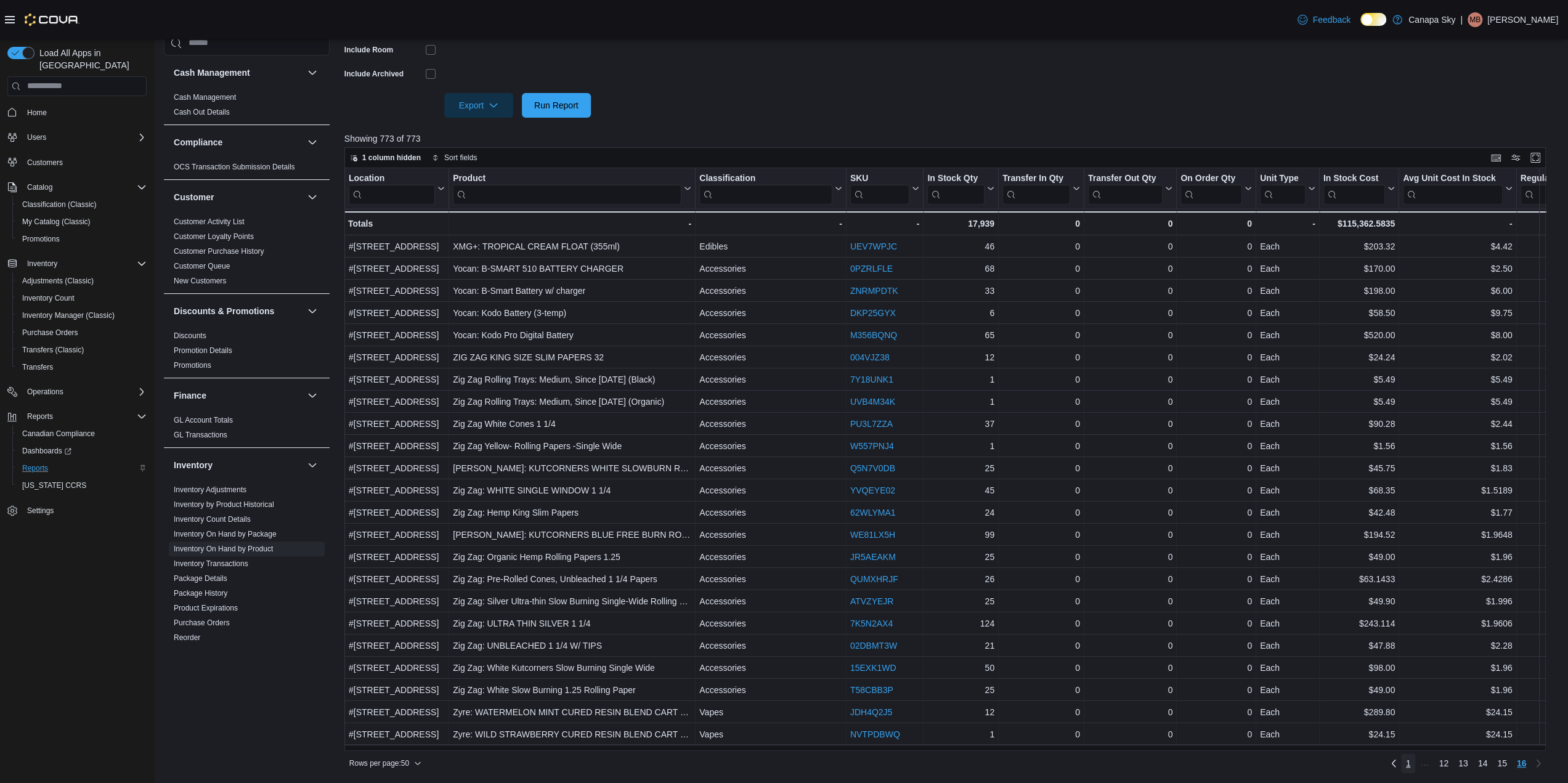
click at [1043, 762] on span "1" at bounding box center [1408, 762] width 5 height 12
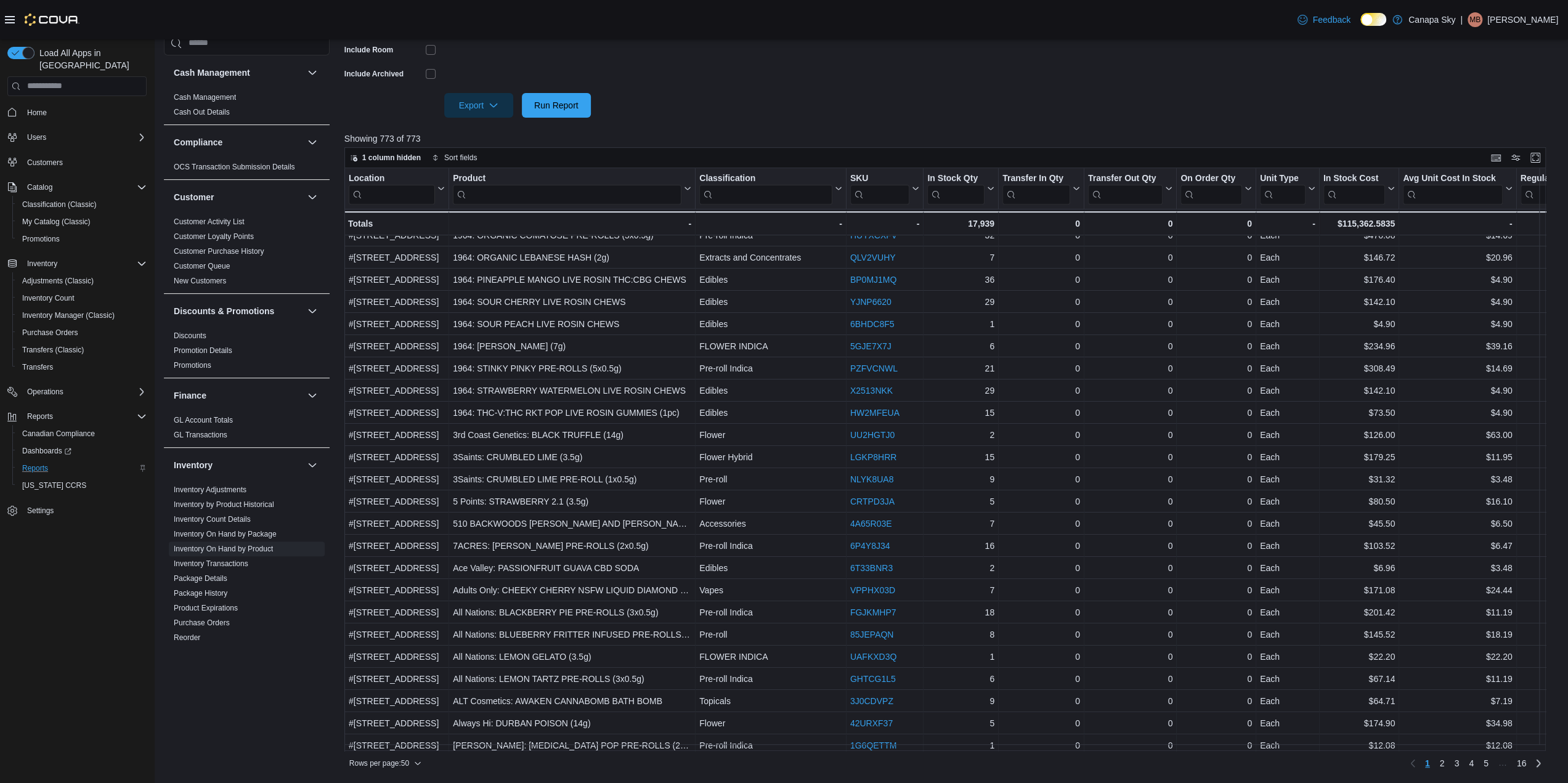
scroll to position [185, 0]
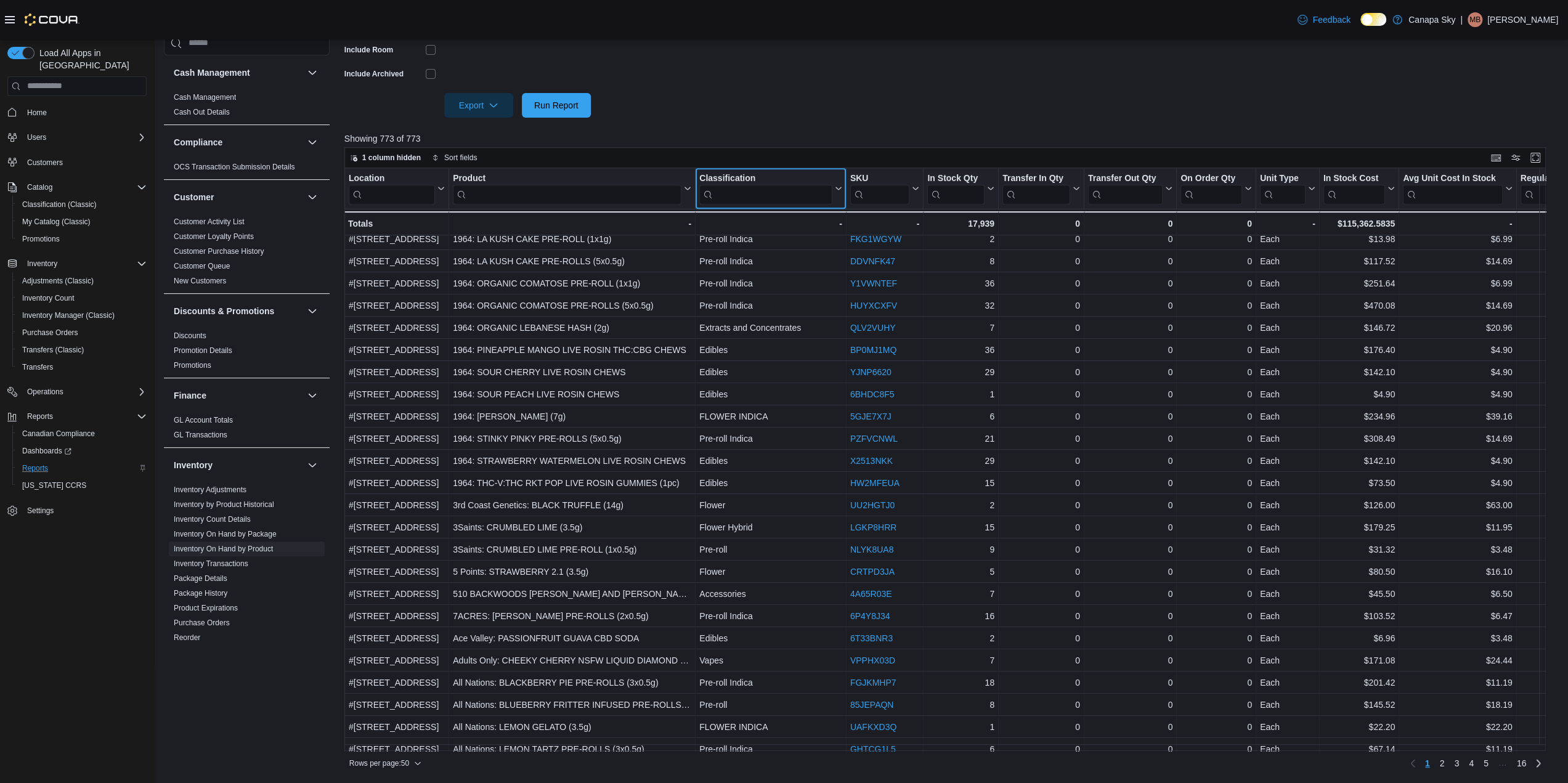
click at [739, 198] on input "search" at bounding box center [766, 194] width 133 height 20
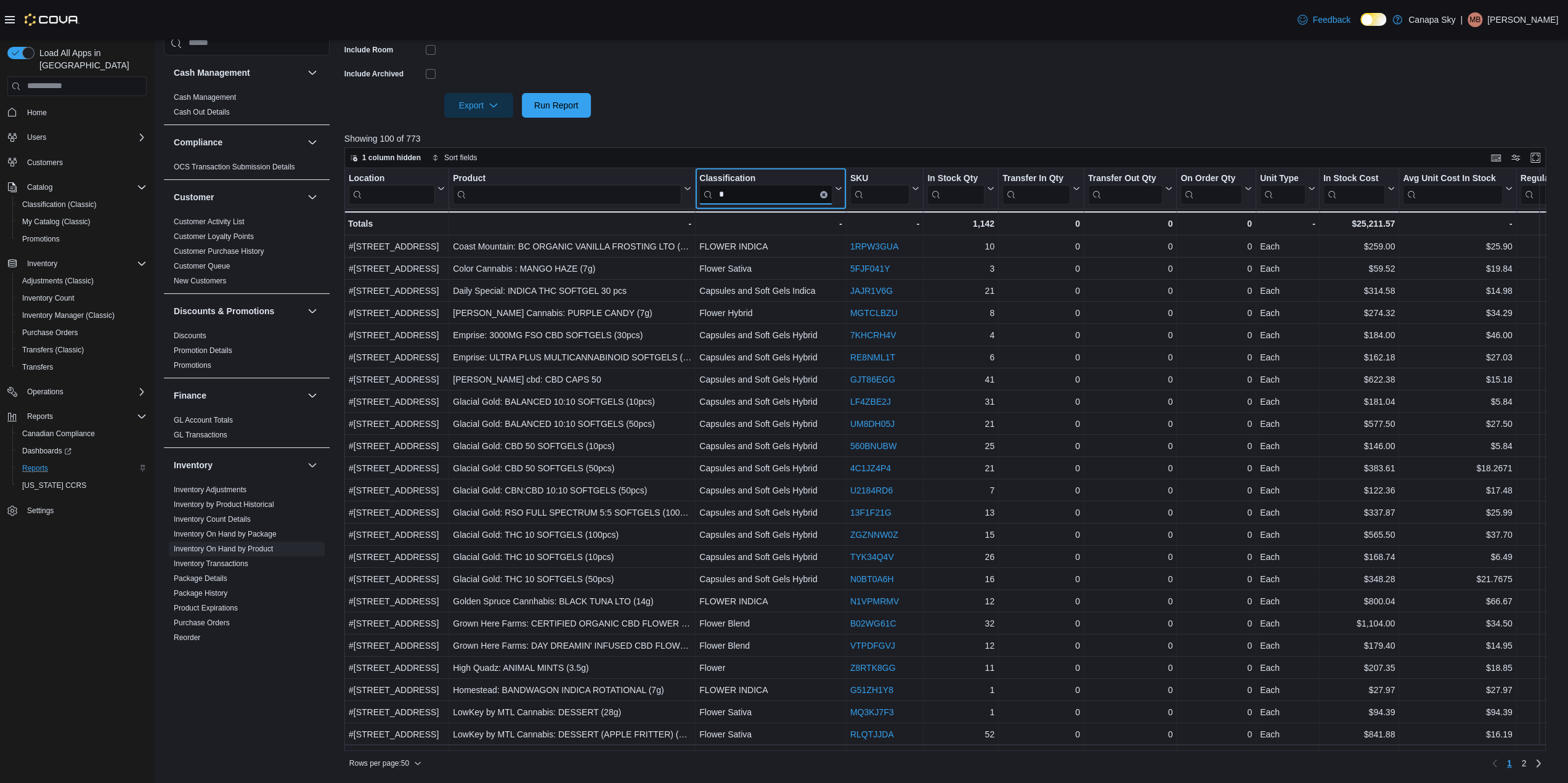
scroll to position [598, 0]
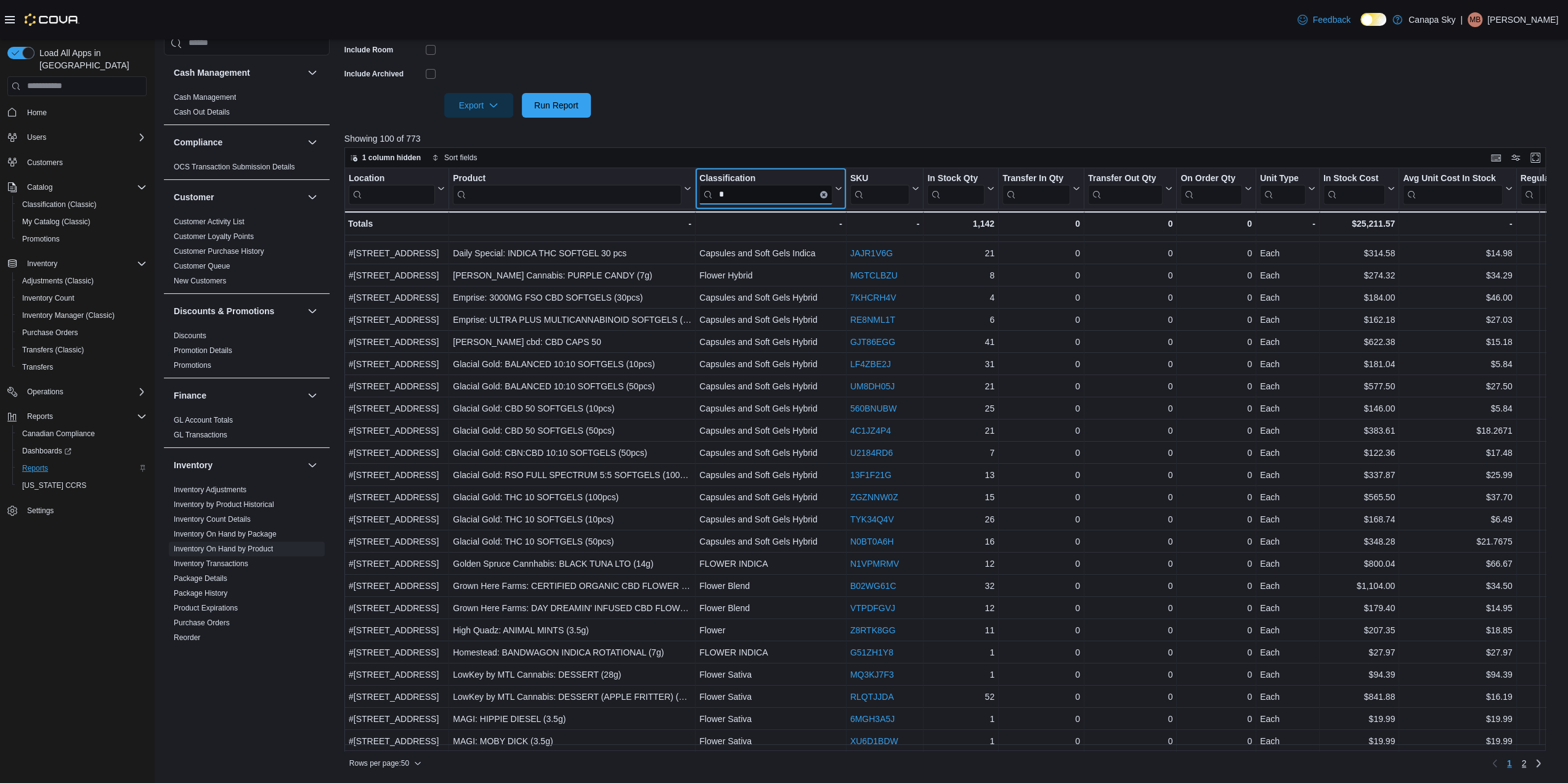
type input "*"
click at [1043, 766] on link "2" at bounding box center [1524, 762] width 15 height 20
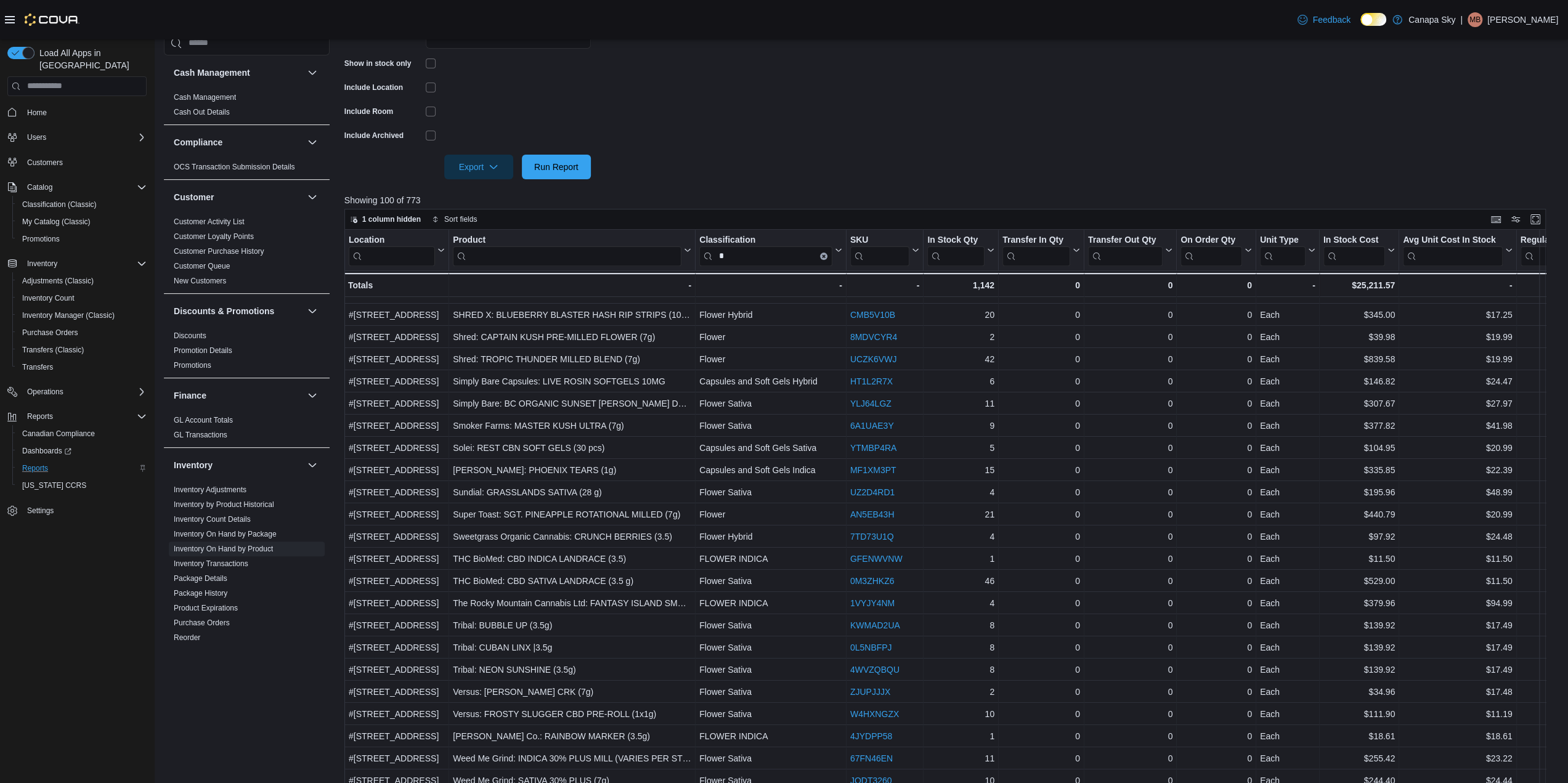
scroll to position [357, 0]
